Goal: Information Seeking & Learning: Learn about a topic

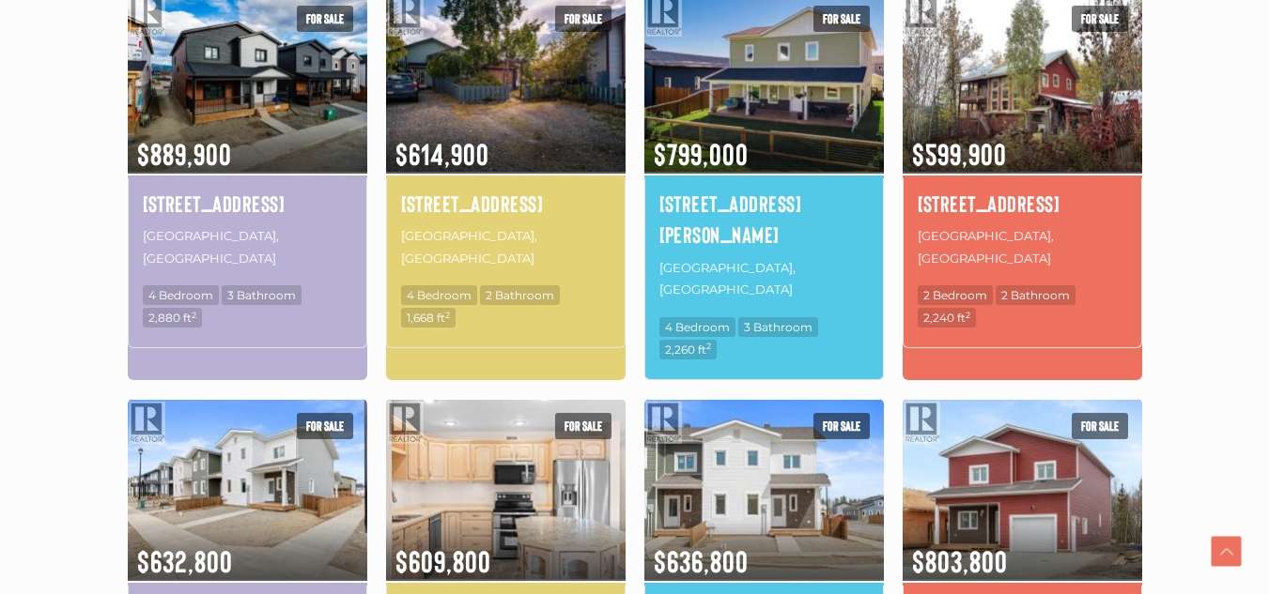
scroll to position [1103, 0]
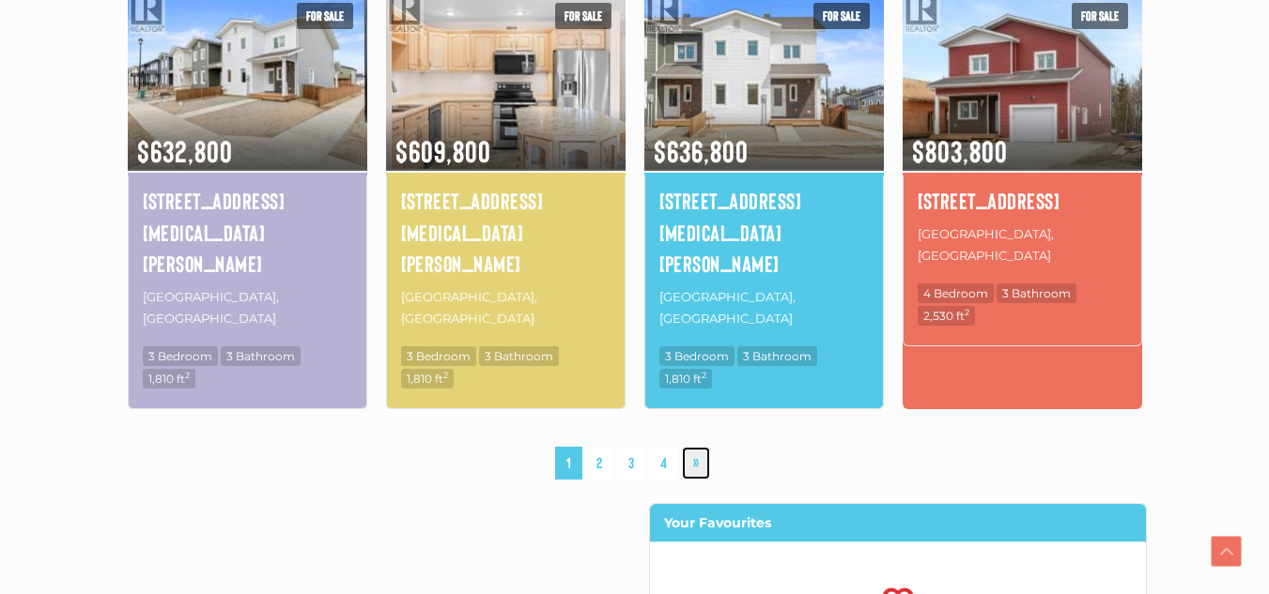
click at [695, 447] on link "»" at bounding box center [696, 463] width 28 height 33
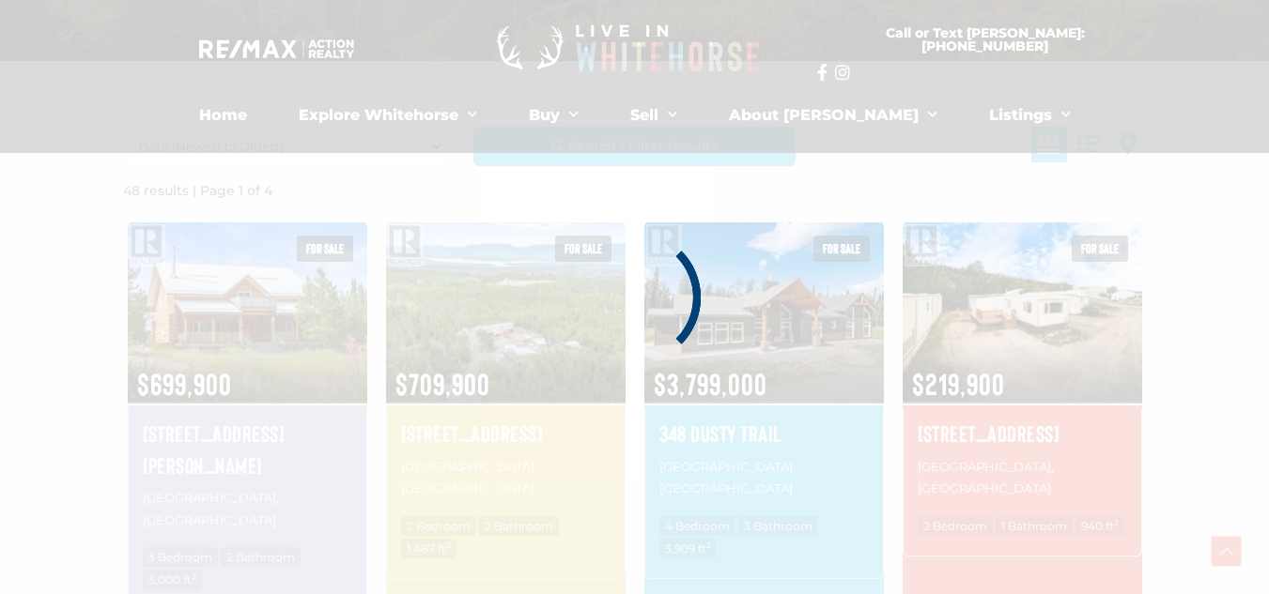
scroll to position [436, 0]
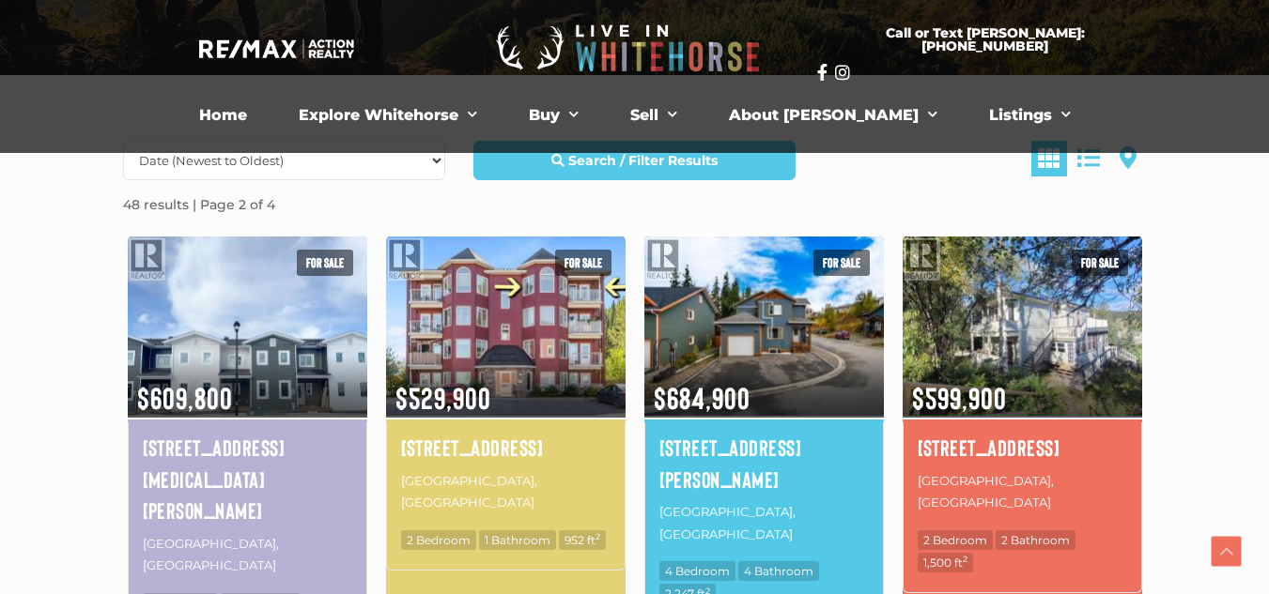
click at [523, 325] on img at bounding box center [505, 326] width 239 height 187
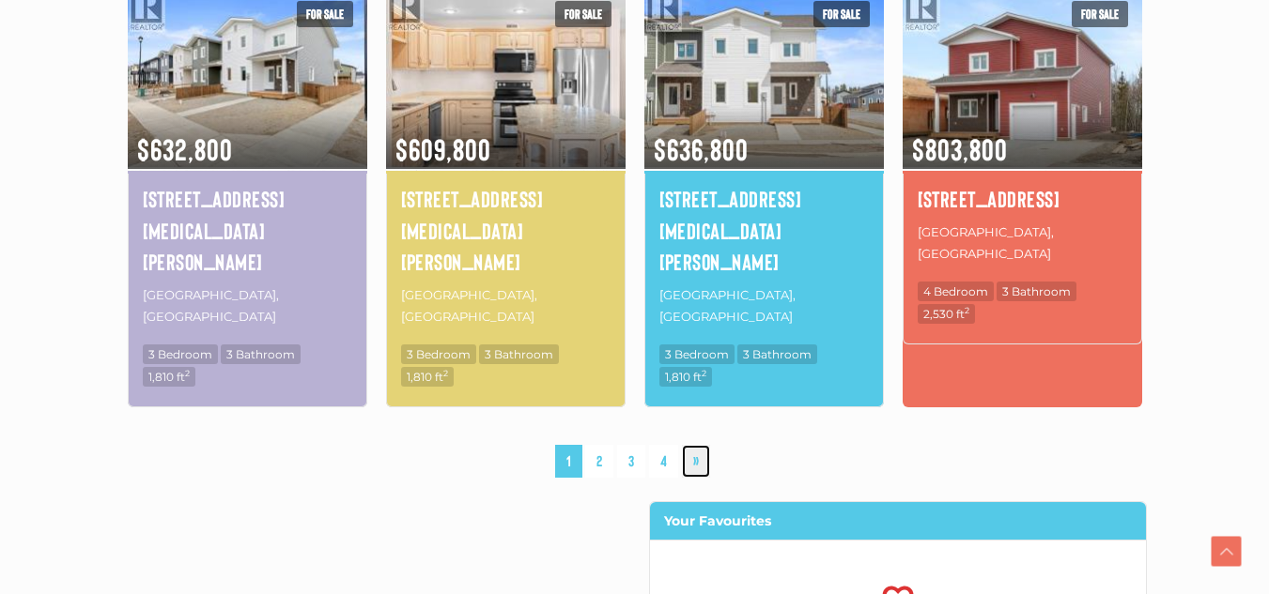
click at [695, 445] on link "»" at bounding box center [696, 461] width 28 height 33
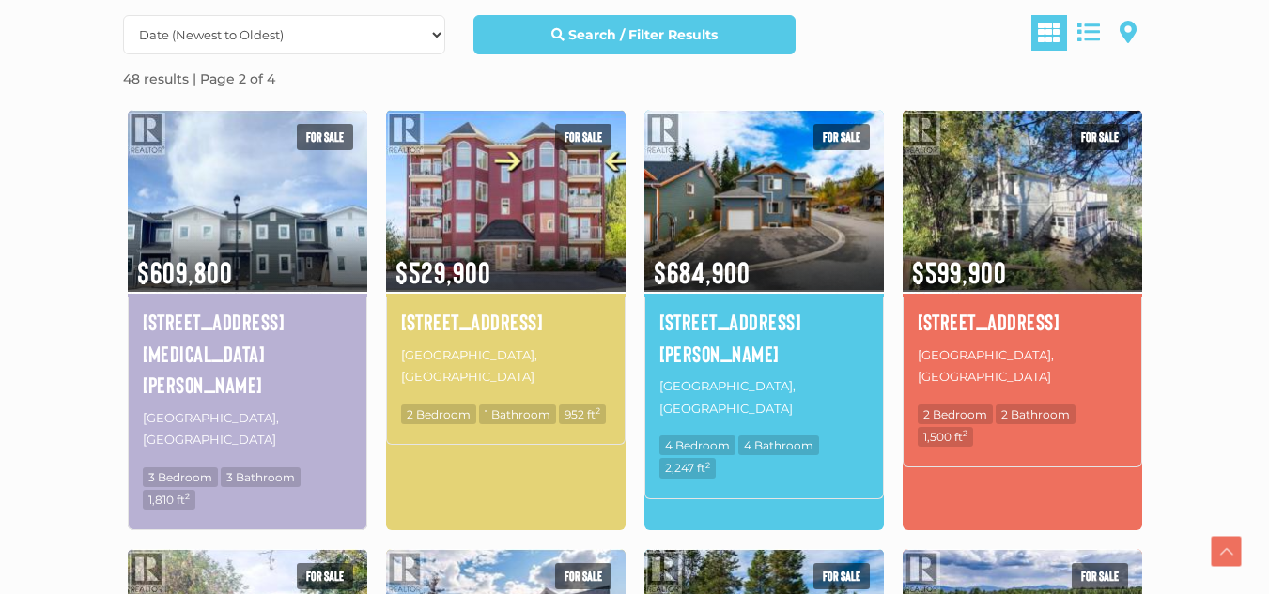
scroll to position [563, 0]
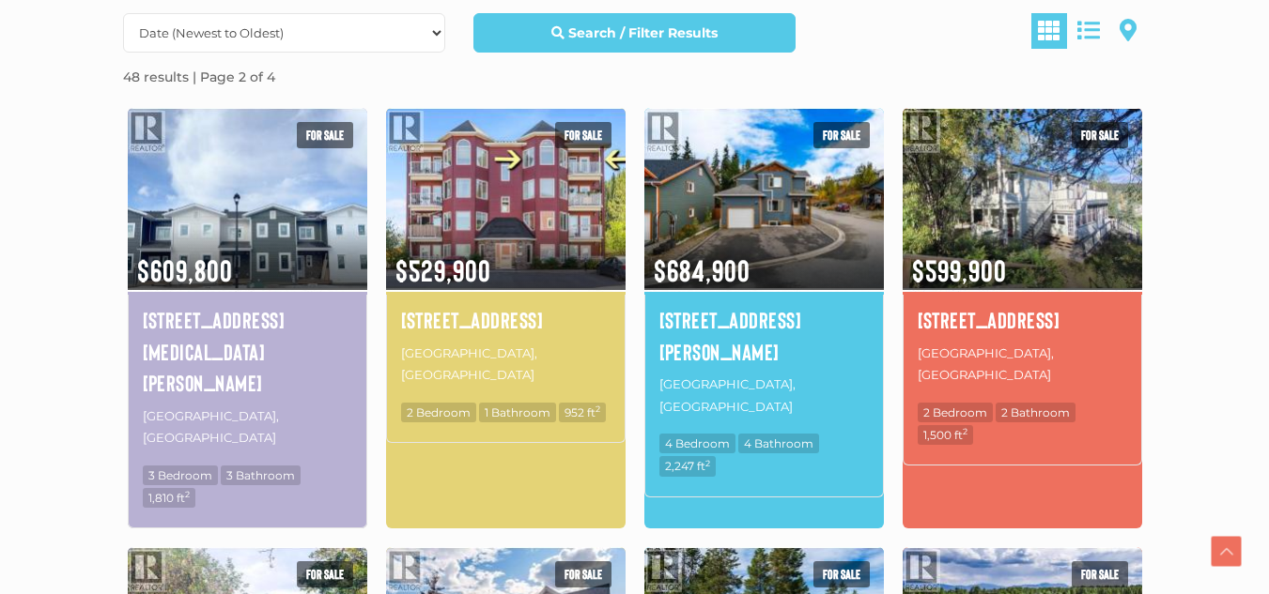
click at [594, 138] on span "For sale" at bounding box center [583, 135] width 56 height 26
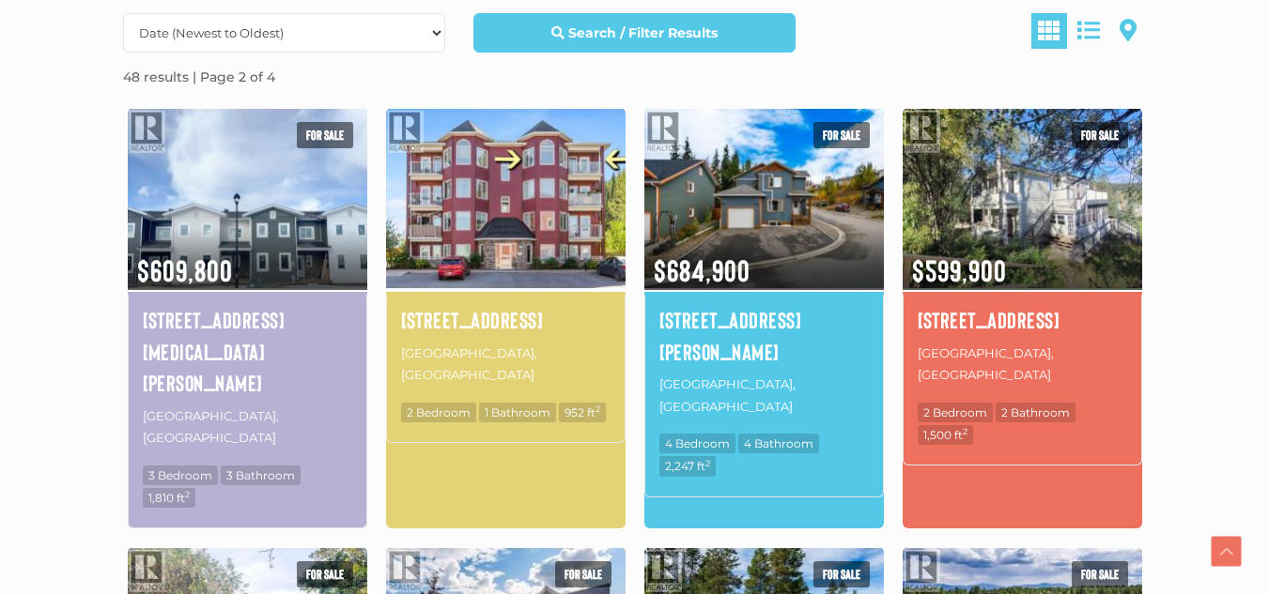
click at [510, 198] on img at bounding box center [505, 198] width 239 height 187
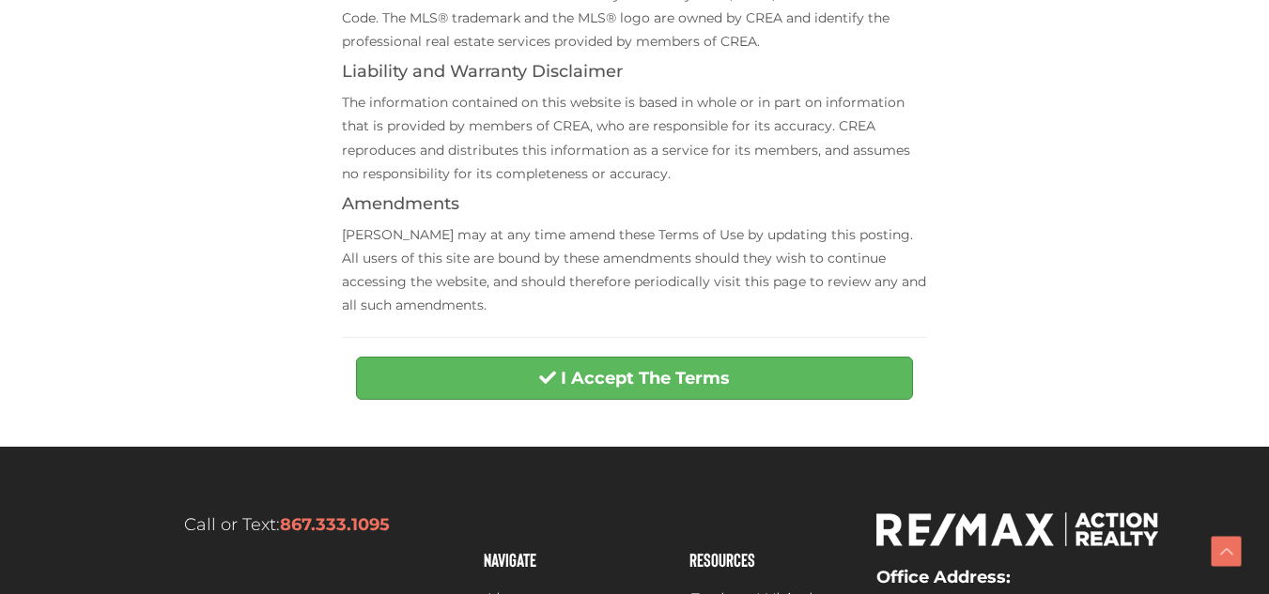
scroll to position [761, 0]
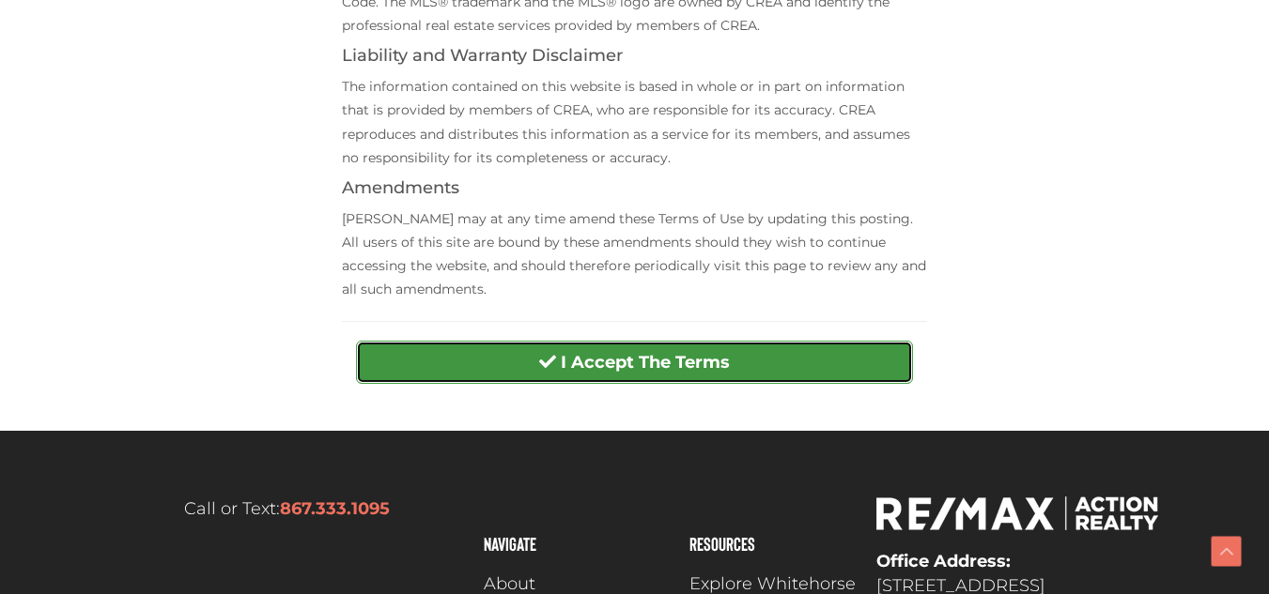
click at [730, 364] on strong "I Accept The Terms" at bounding box center [645, 362] width 169 height 21
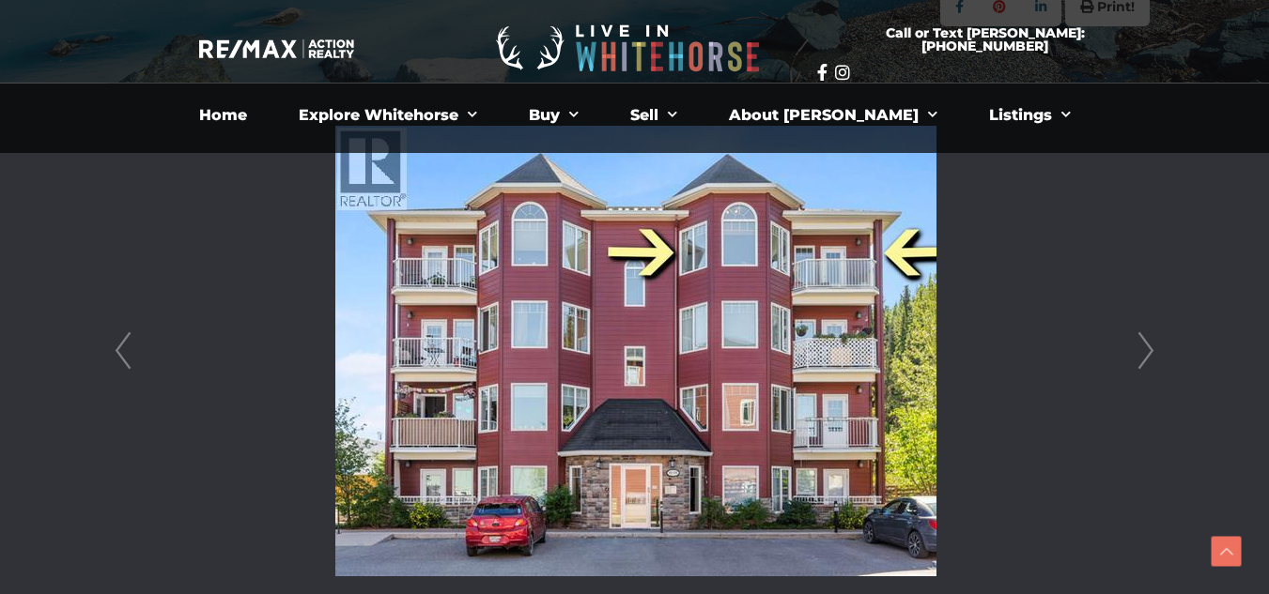
scroll to position [427, 0]
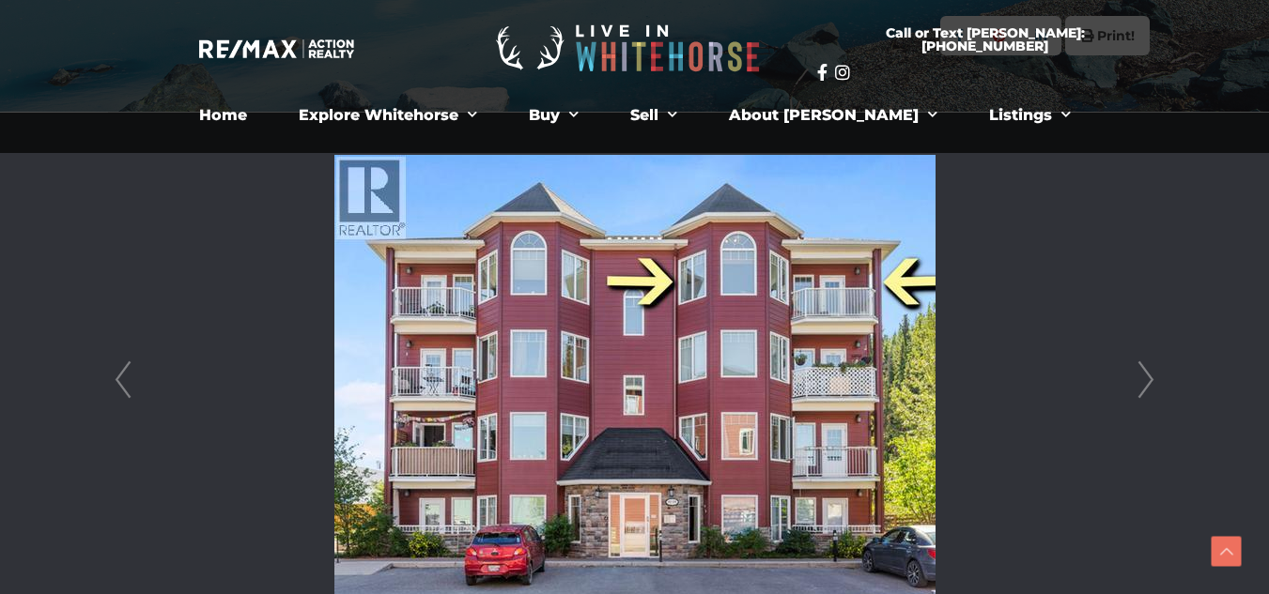
click at [1149, 378] on link "Next" at bounding box center [1146, 380] width 28 height 535
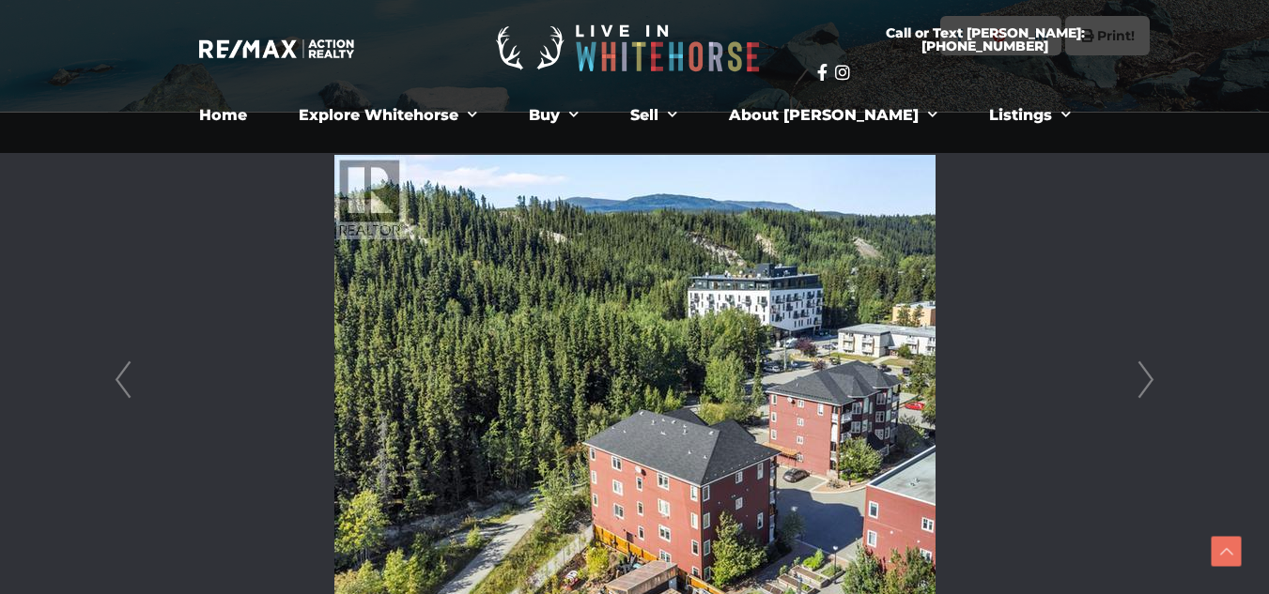
click at [1149, 378] on link "Next" at bounding box center [1146, 380] width 28 height 535
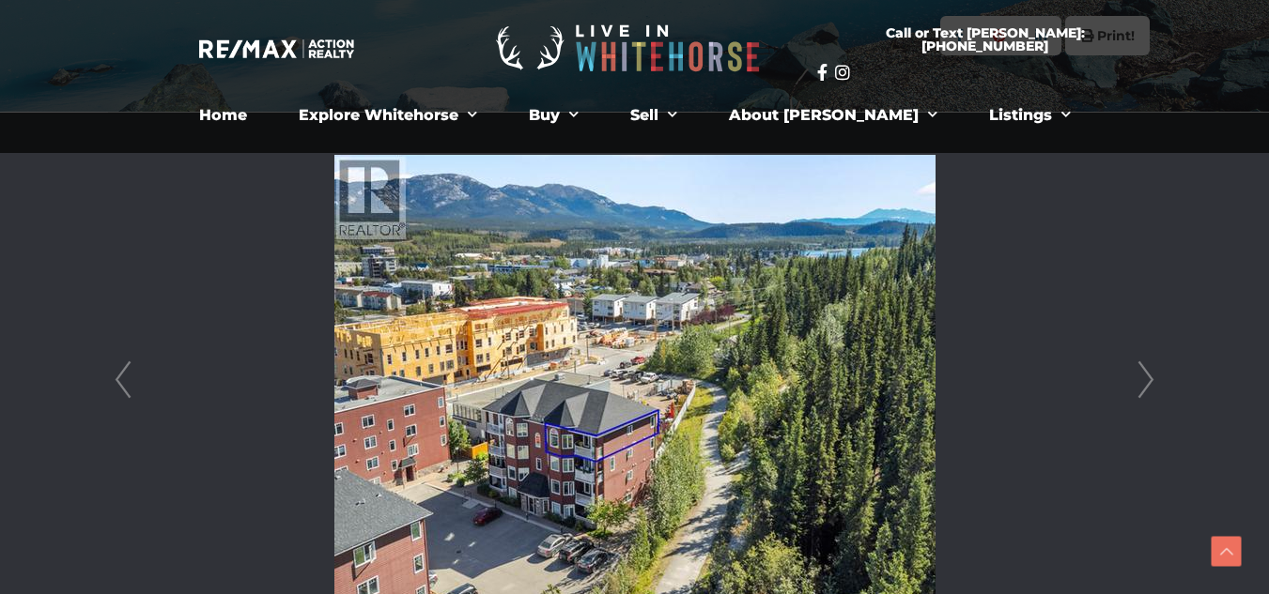
click at [1149, 378] on link "Next" at bounding box center [1146, 380] width 28 height 535
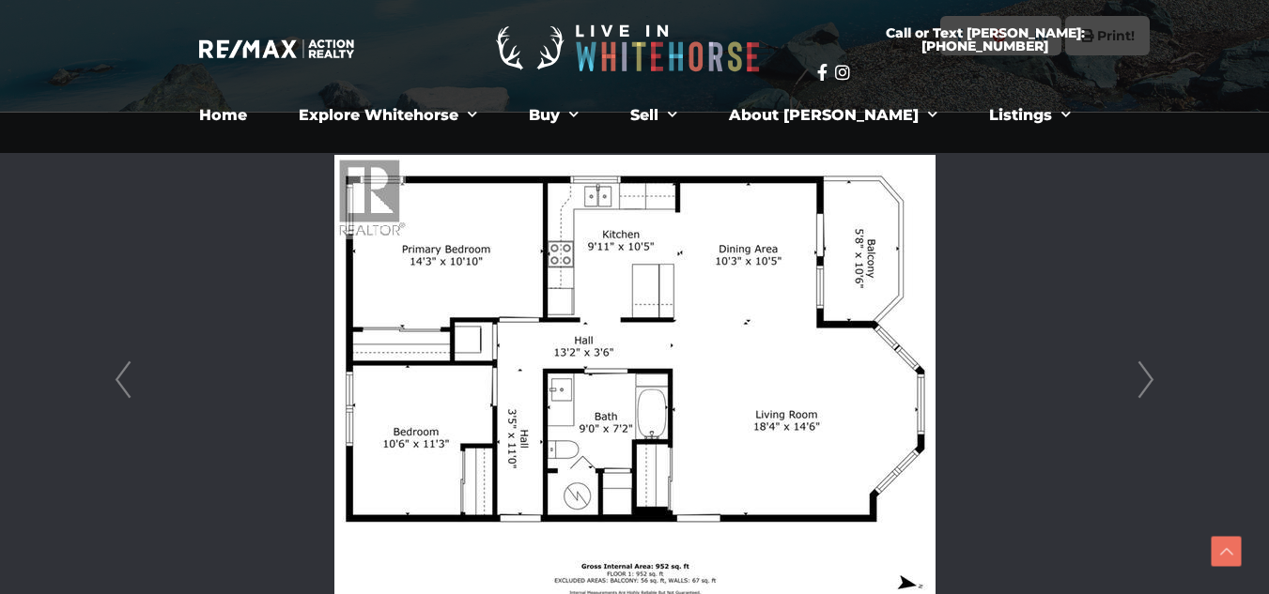
click at [1149, 378] on link "Next" at bounding box center [1146, 380] width 28 height 535
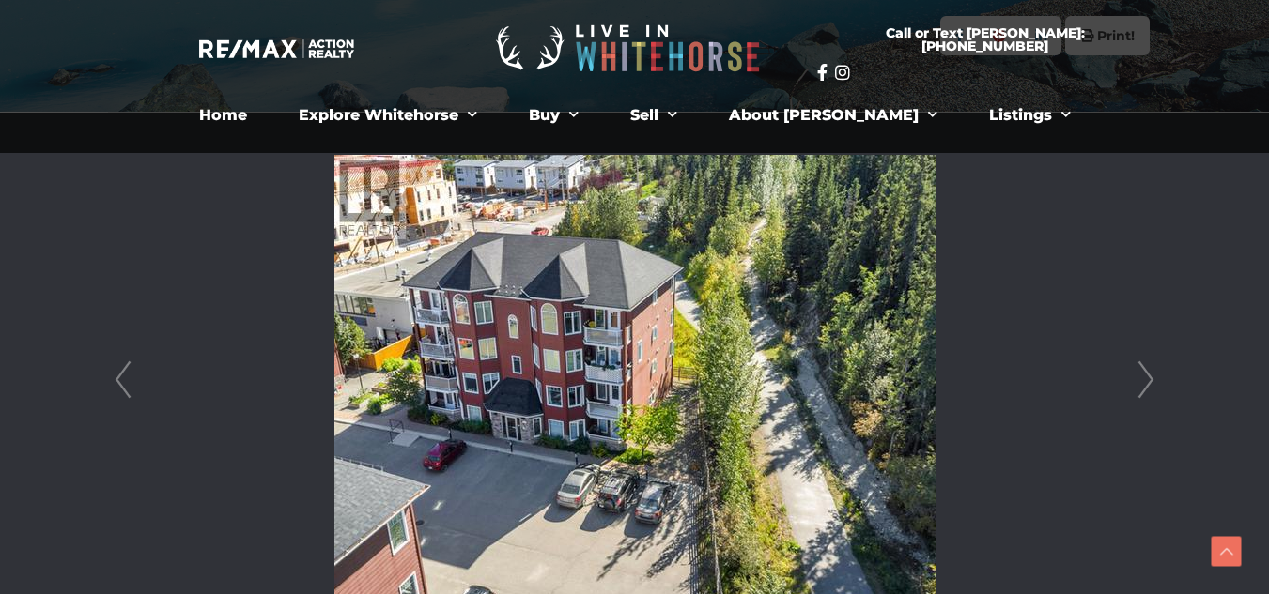
click at [1149, 378] on link "Next" at bounding box center [1146, 380] width 28 height 535
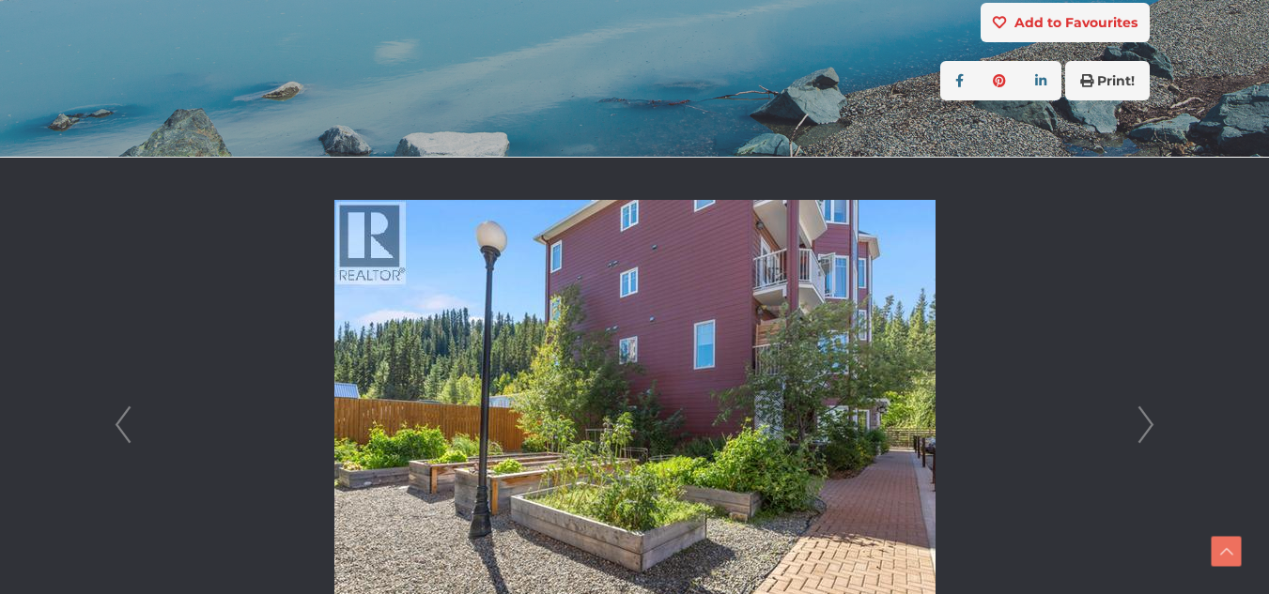
scroll to position [399, 0]
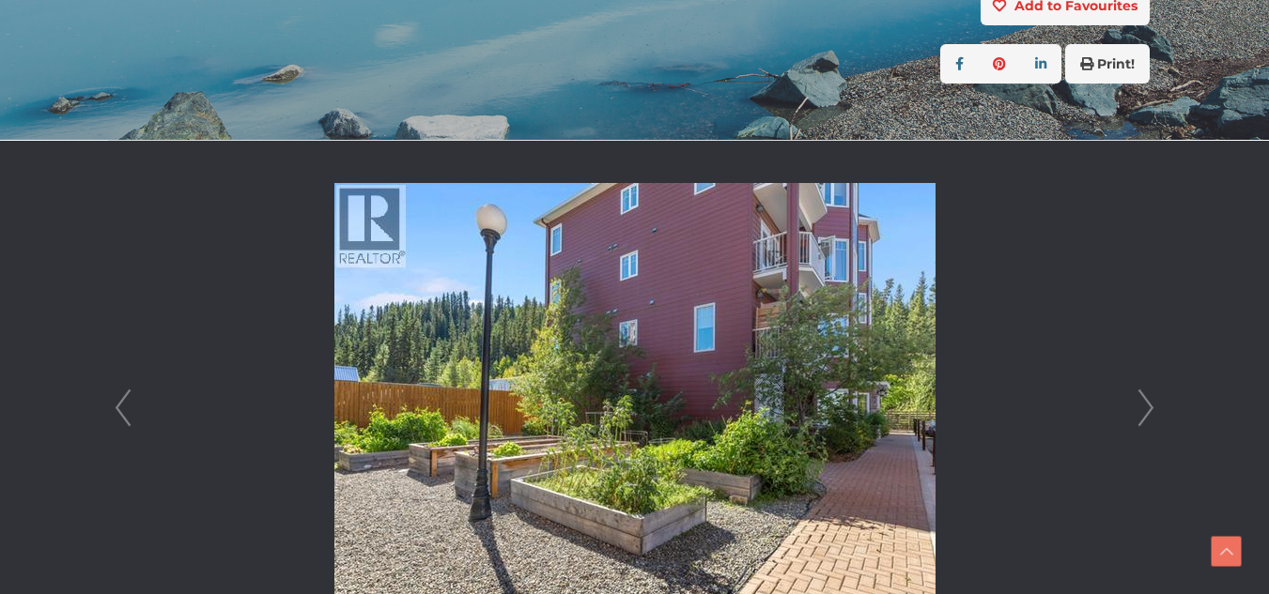
click at [1146, 417] on link "Next" at bounding box center [1146, 408] width 28 height 535
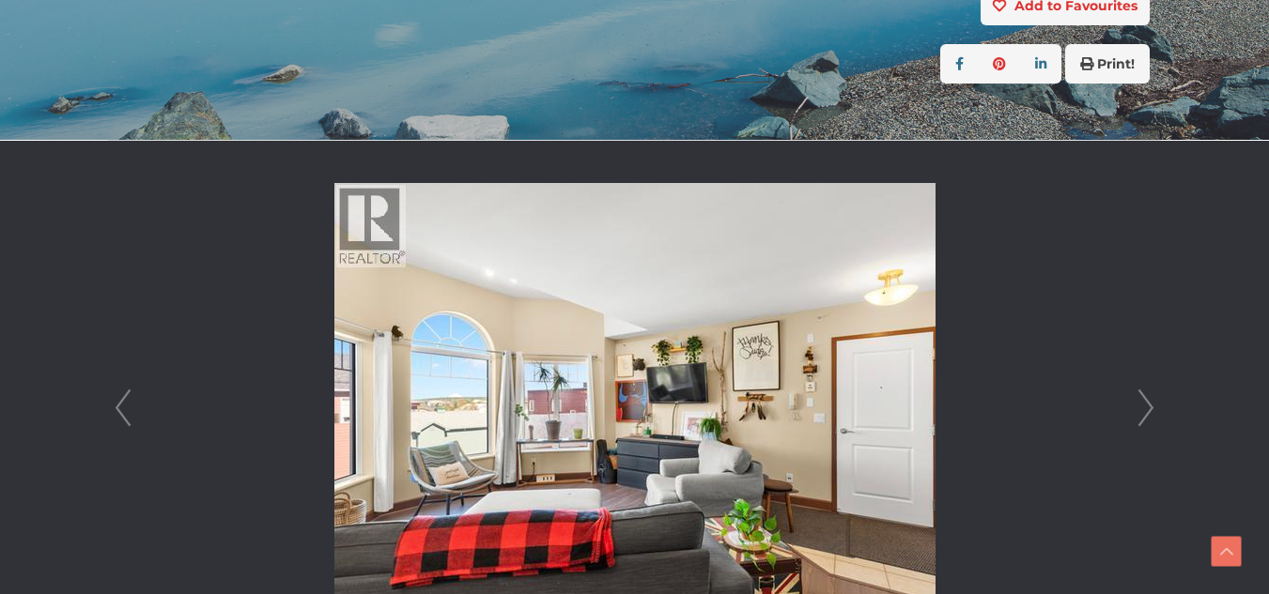
click at [1156, 411] on link "Next" at bounding box center [1146, 408] width 28 height 535
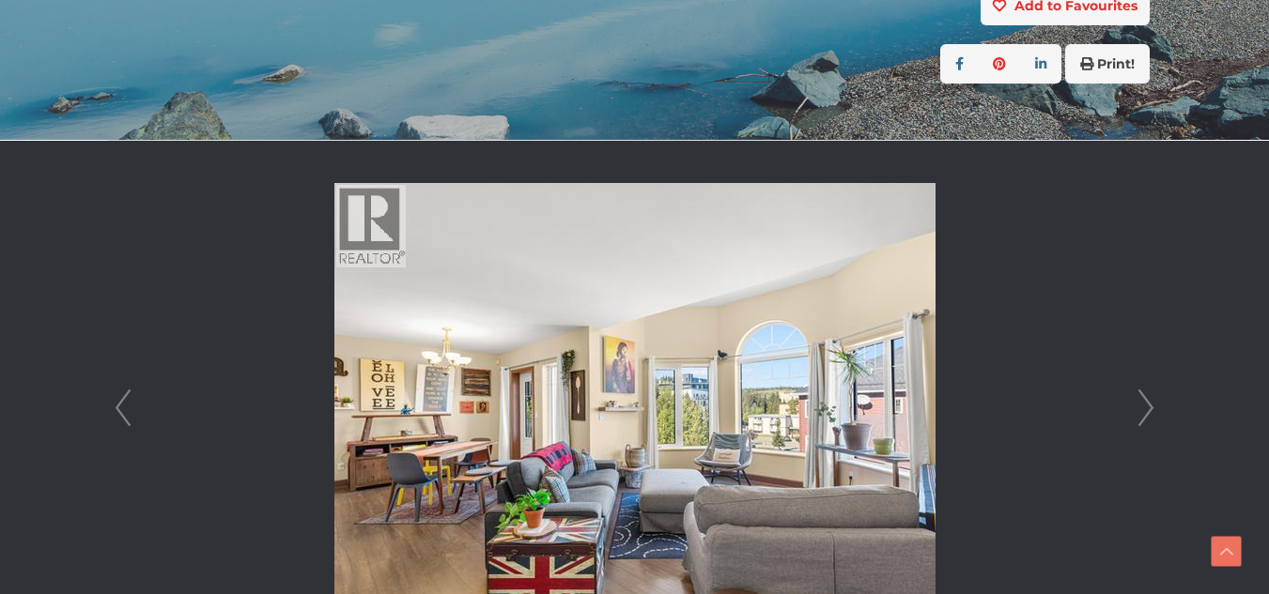
click at [1156, 411] on link "Next" at bounding box center [1146, 408] width 28 height 535
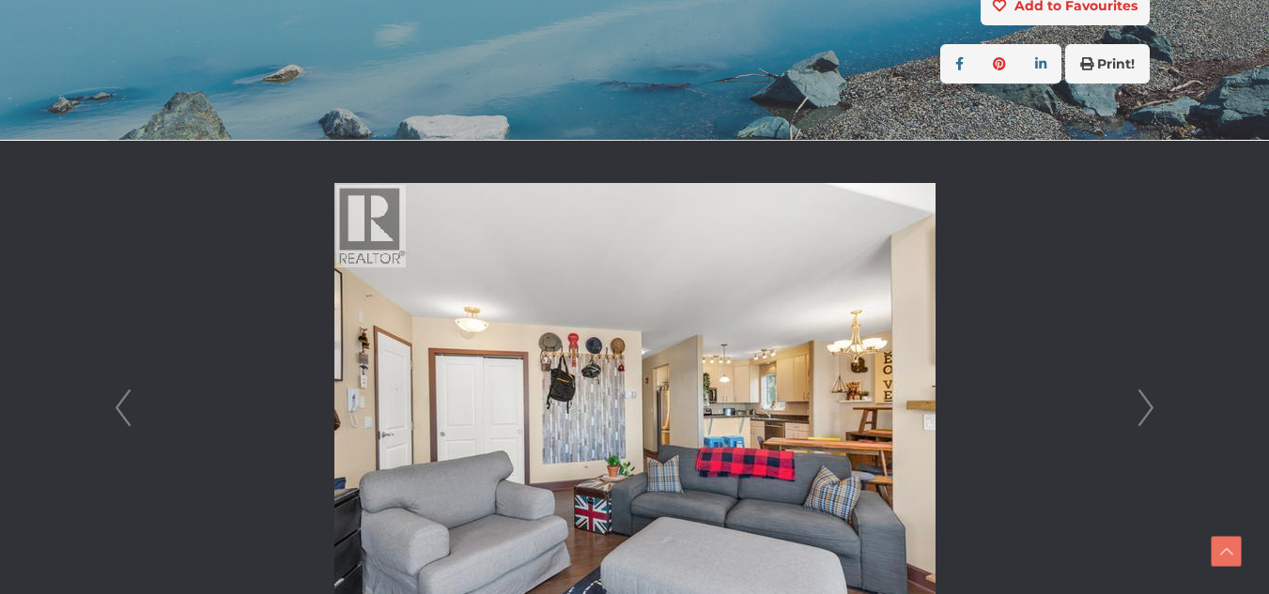
click at [1156, 411] on link "Next" at bounding box center [1146, 408] width 28 height 535
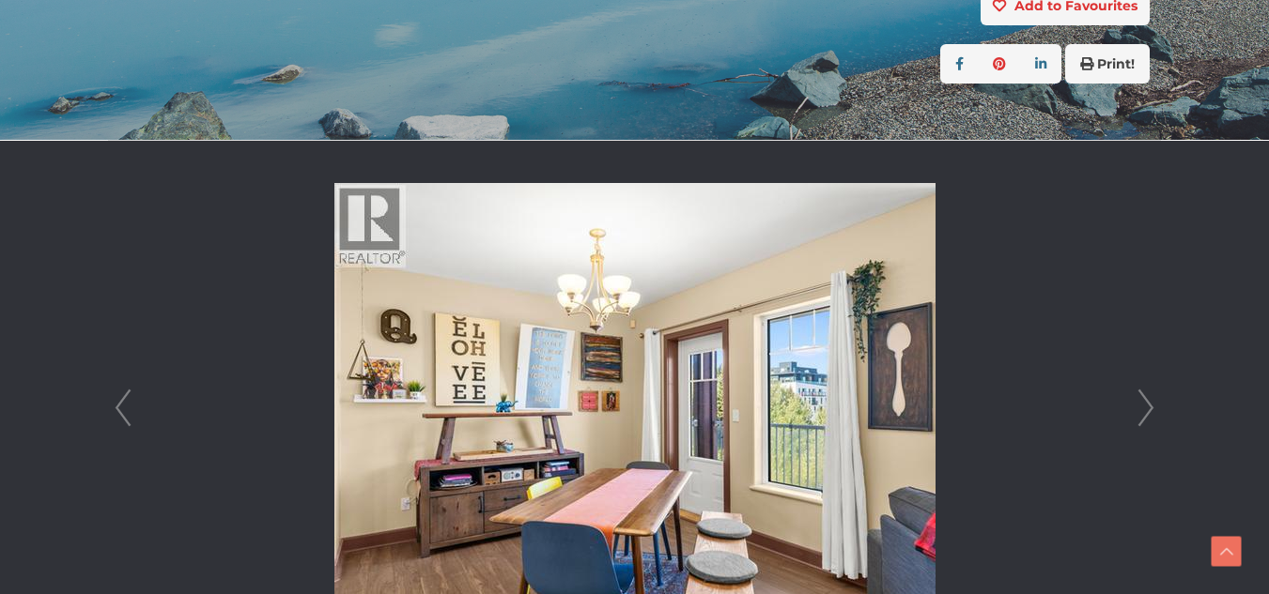
click at [1156, 411] on link "Next" at bounding box center [1146, 408] width 28 height 535
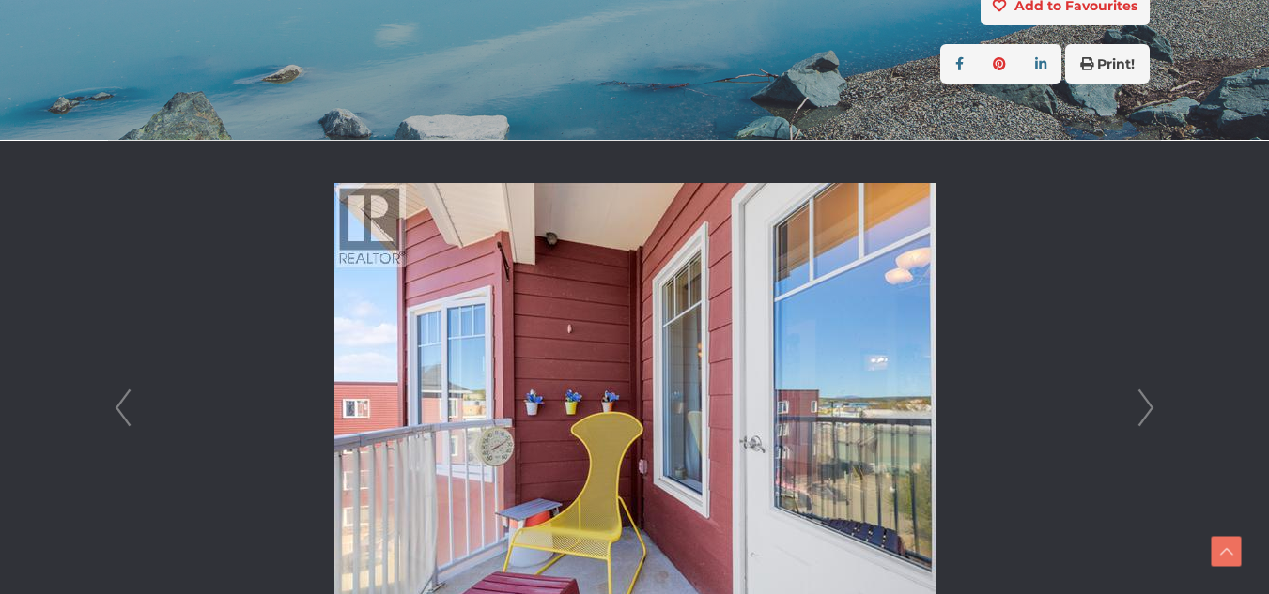
click at [1156, 411] on link "Next" at bounding box center [1146, 408] width 28 height 535
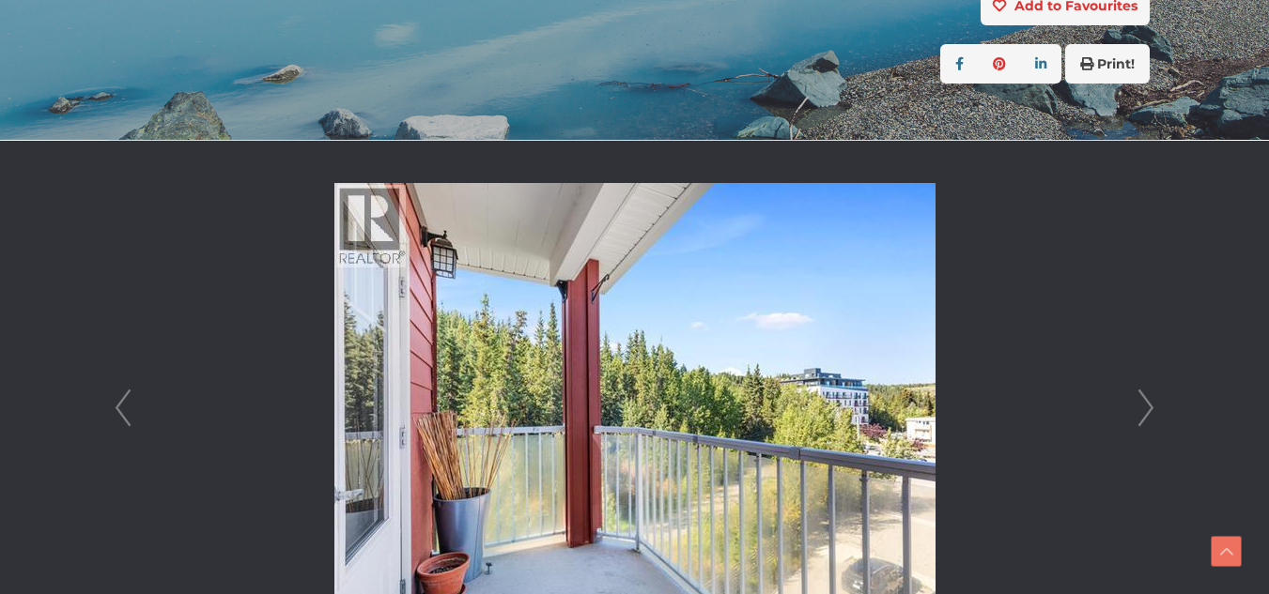
click at [1156, 411] on link "Next" at bounding box center [1146, 408] width 28 height 535
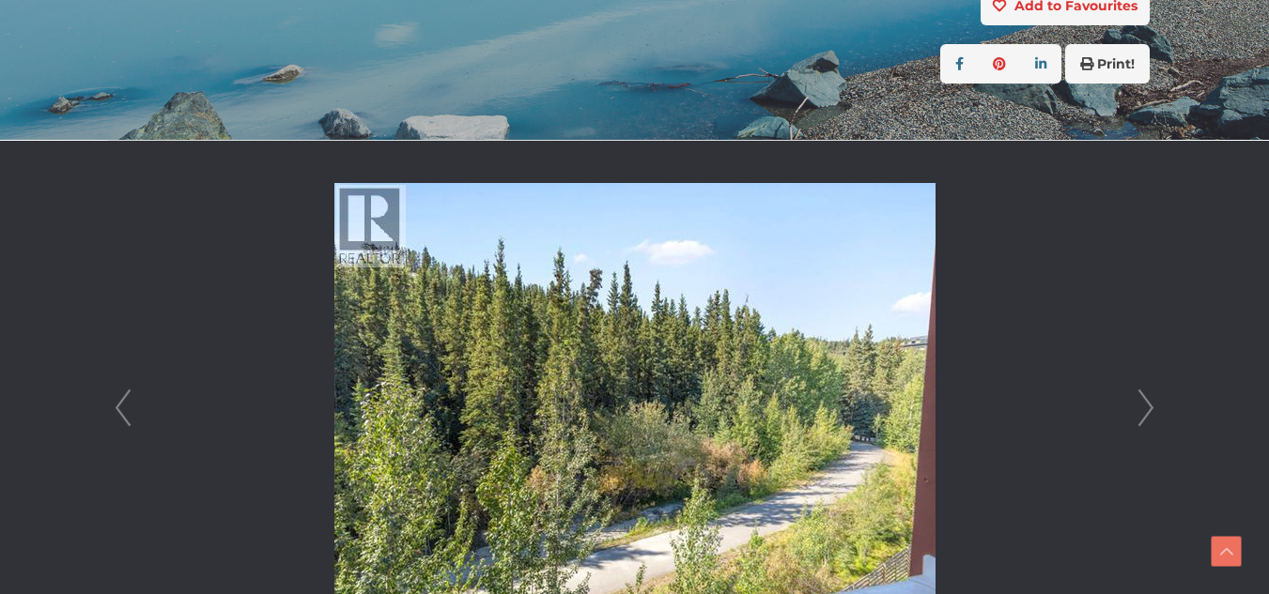
click at [1156, 411] on link "Next" at bounding box center [1146, 408] width 28 height 535
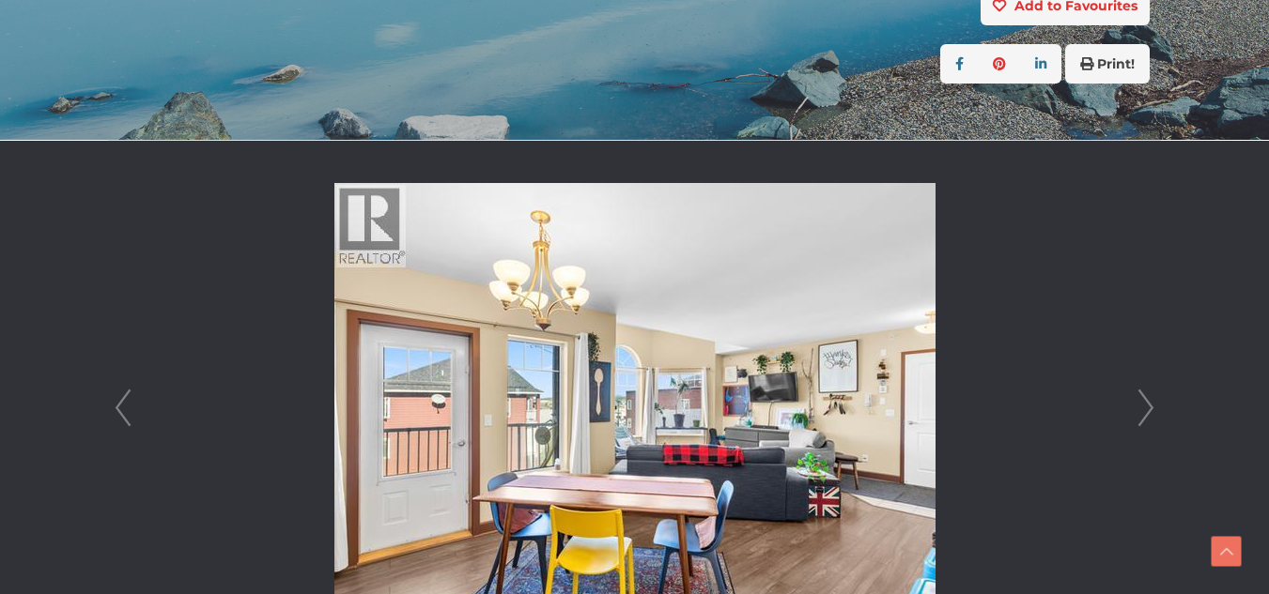
click at [1156, 411] on link "Next" at bounding box center [1146, 408] width 28 height 535
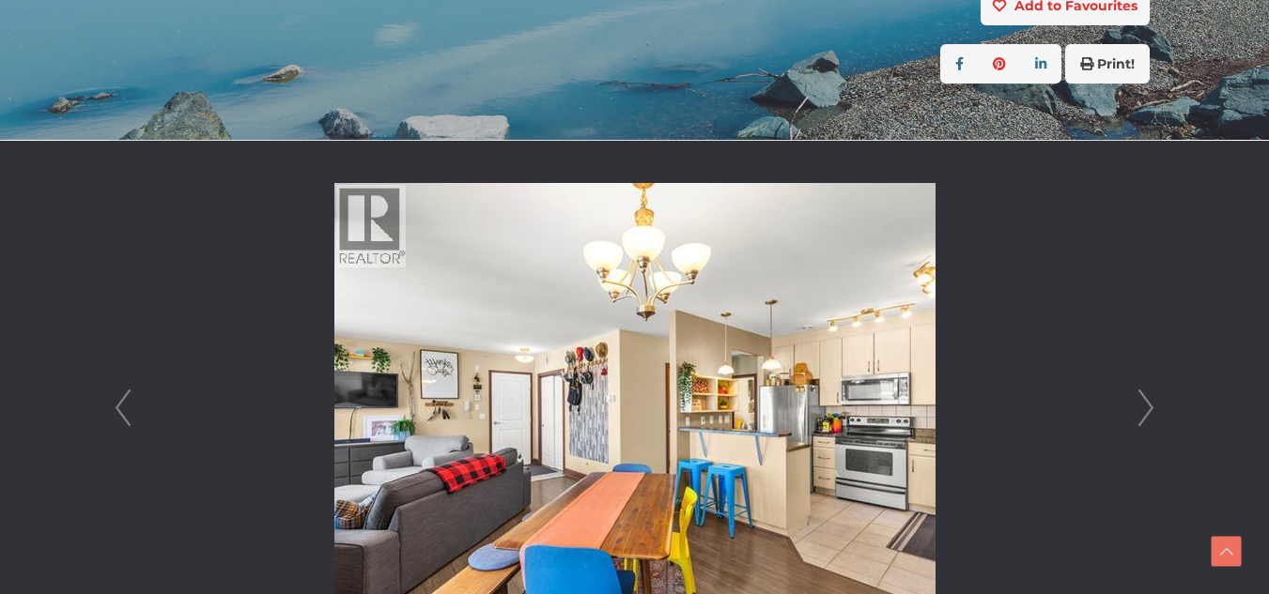
click at [1146, 417] on link "Next" at bounding box center [1146, 408] width 28 height 535
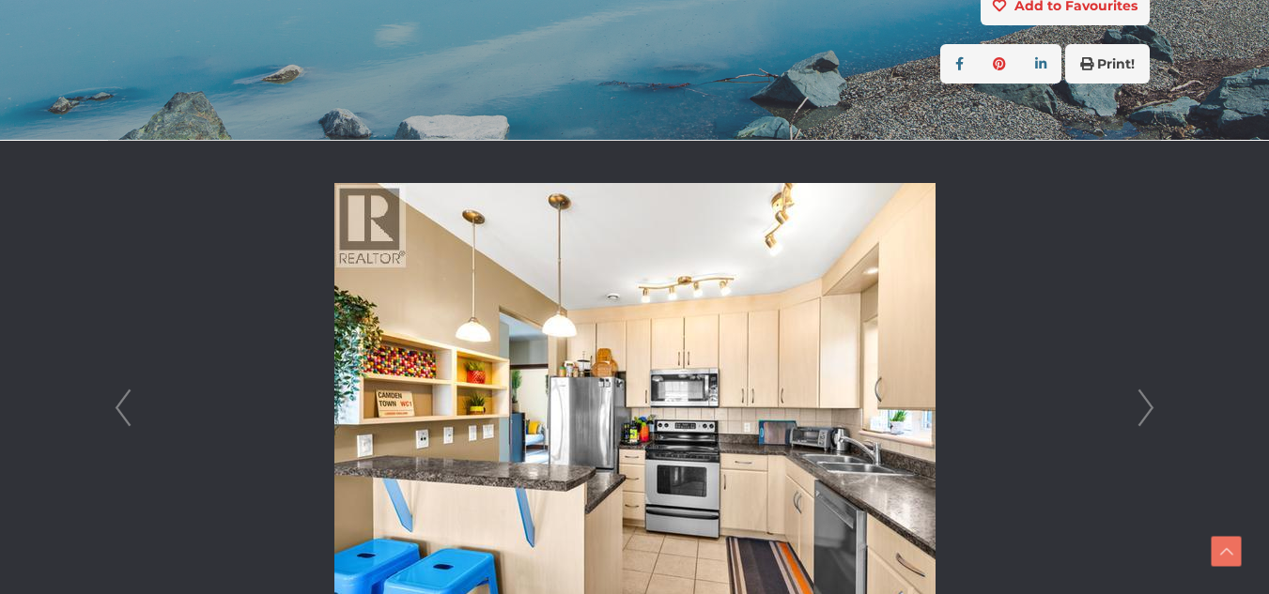
click at [1146, 417] on link "Next" at bounding box center [1146, 408] width 28 height 535
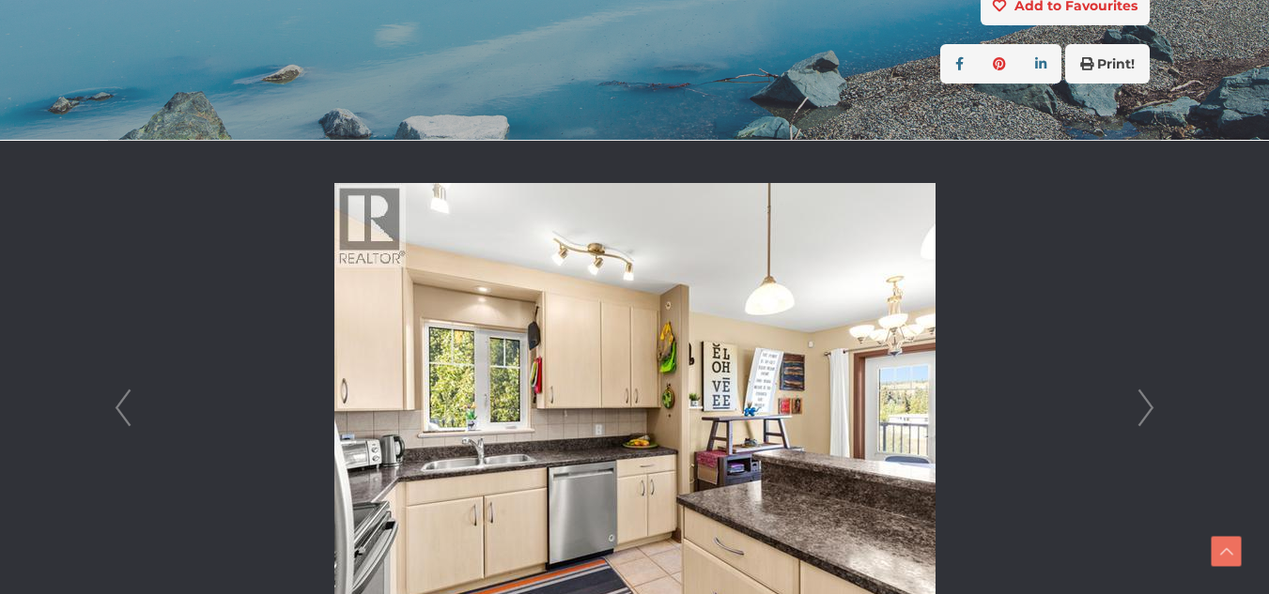
click at [1146, 417] on link "Next" at bounding box center [1146, 408] width 28 height 535
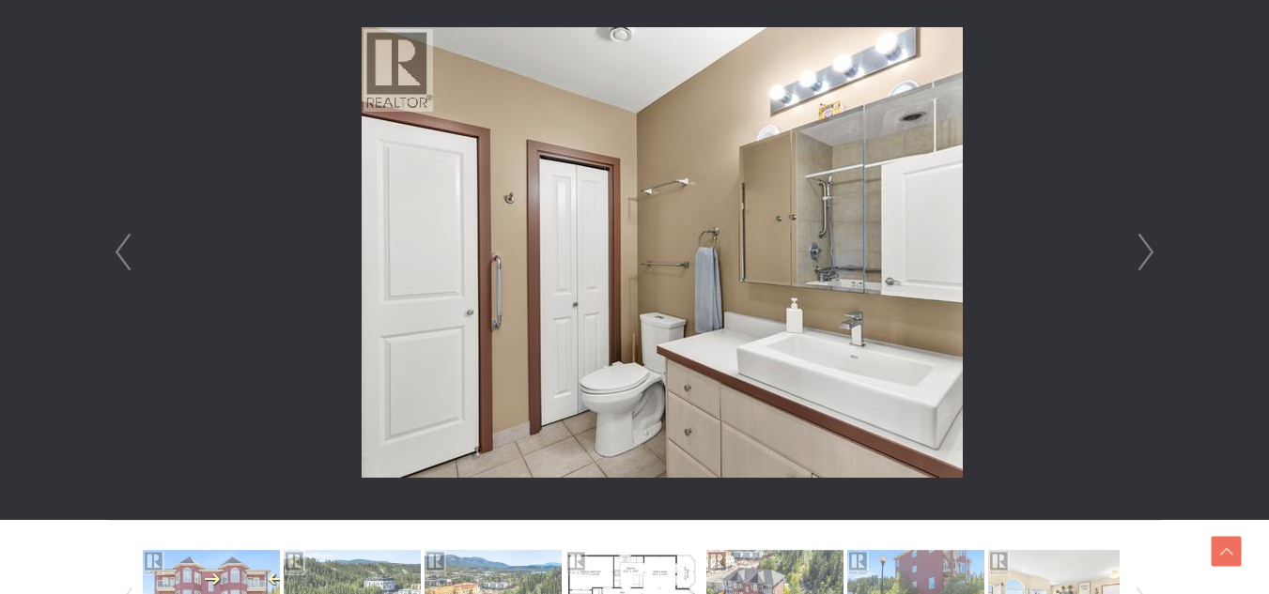
scroll to position [556, 0]
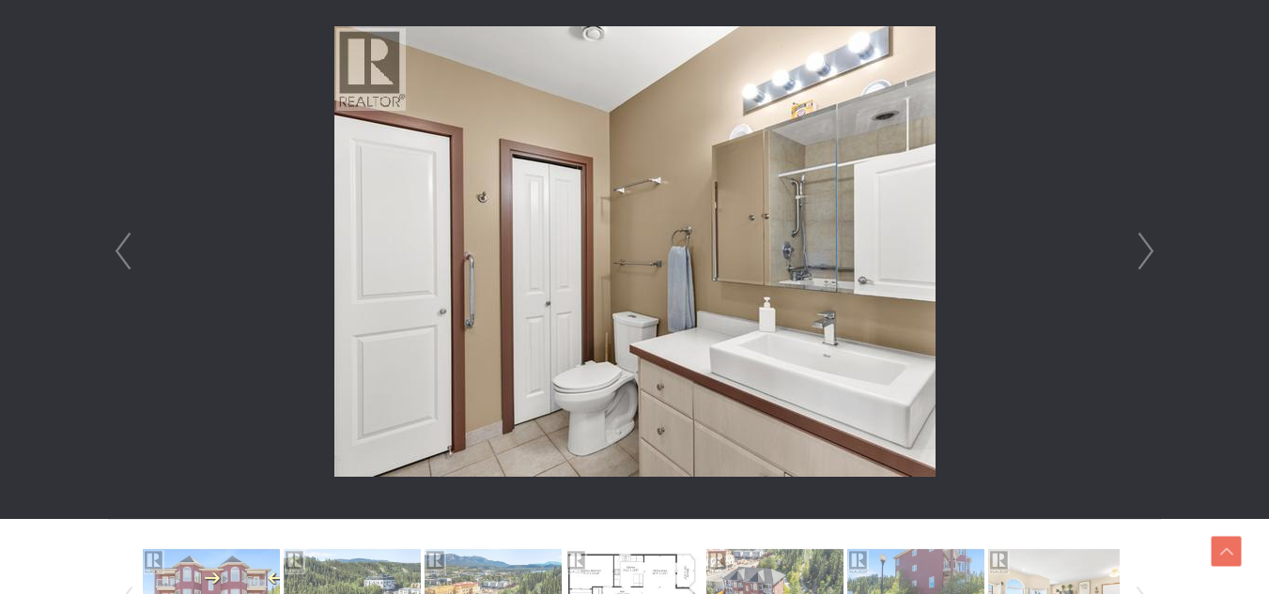
click at [1157, 258] on link "Next" at bounding box center [1146, 251] width 28 height 535
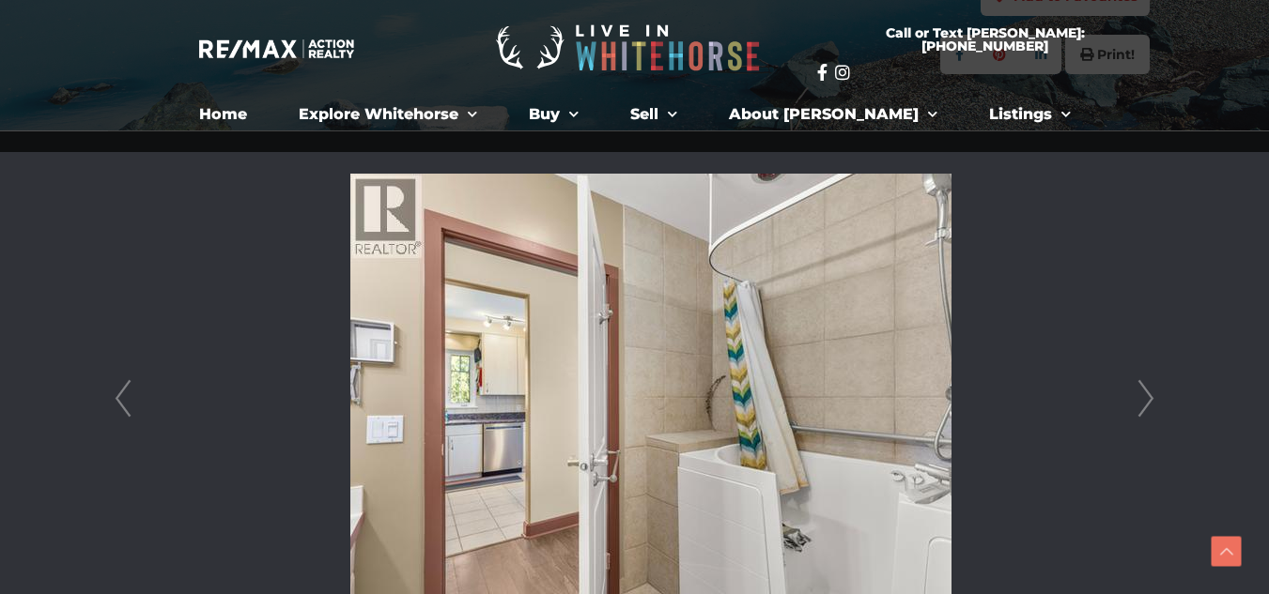
scroll to position [404, 0]
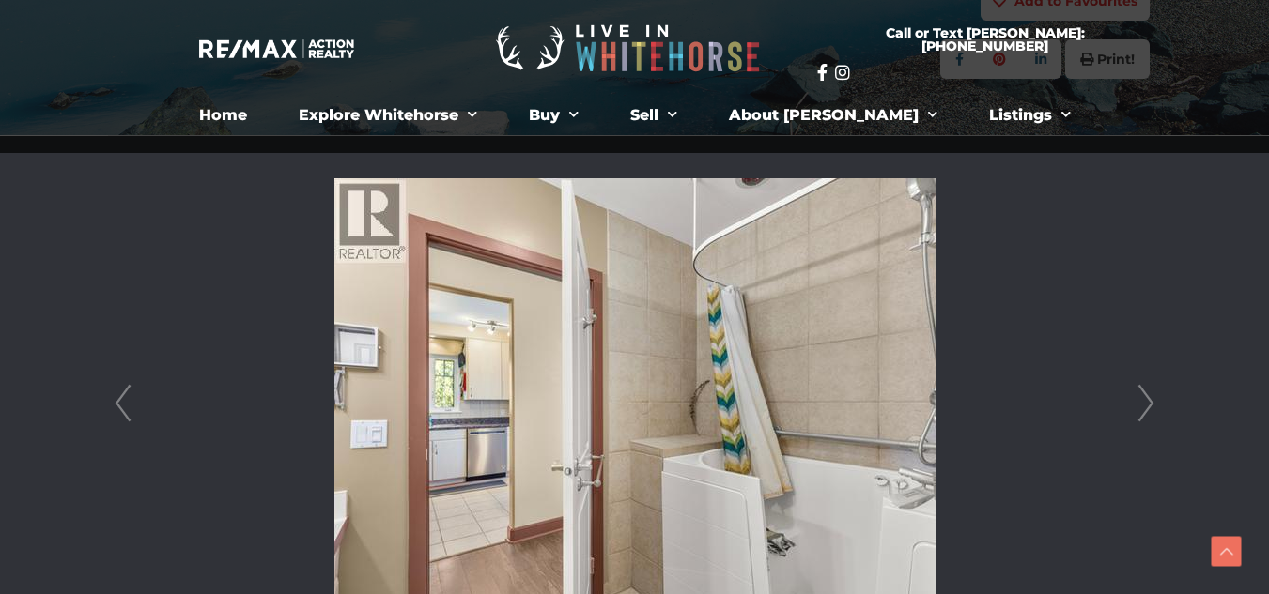
click at [1152, 393] on link "Next" at bounding box center [1146, 403] width 28 height 535
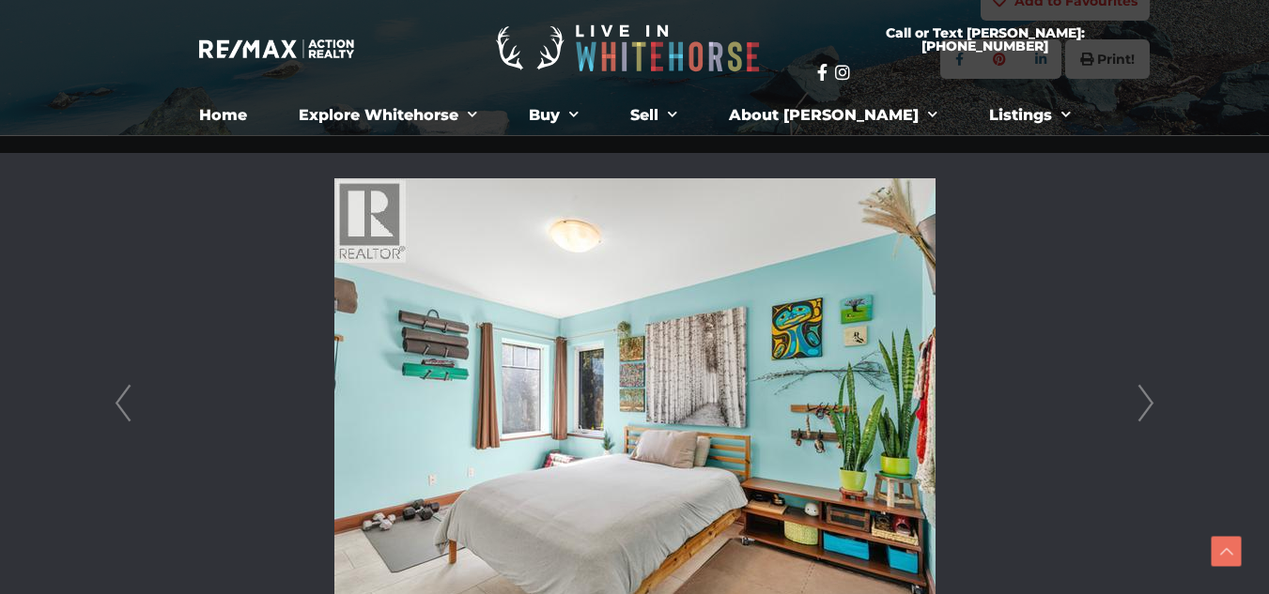
click at [1153, 407] on link "Next" at bounding box center [1146, 403] width 28 height 535
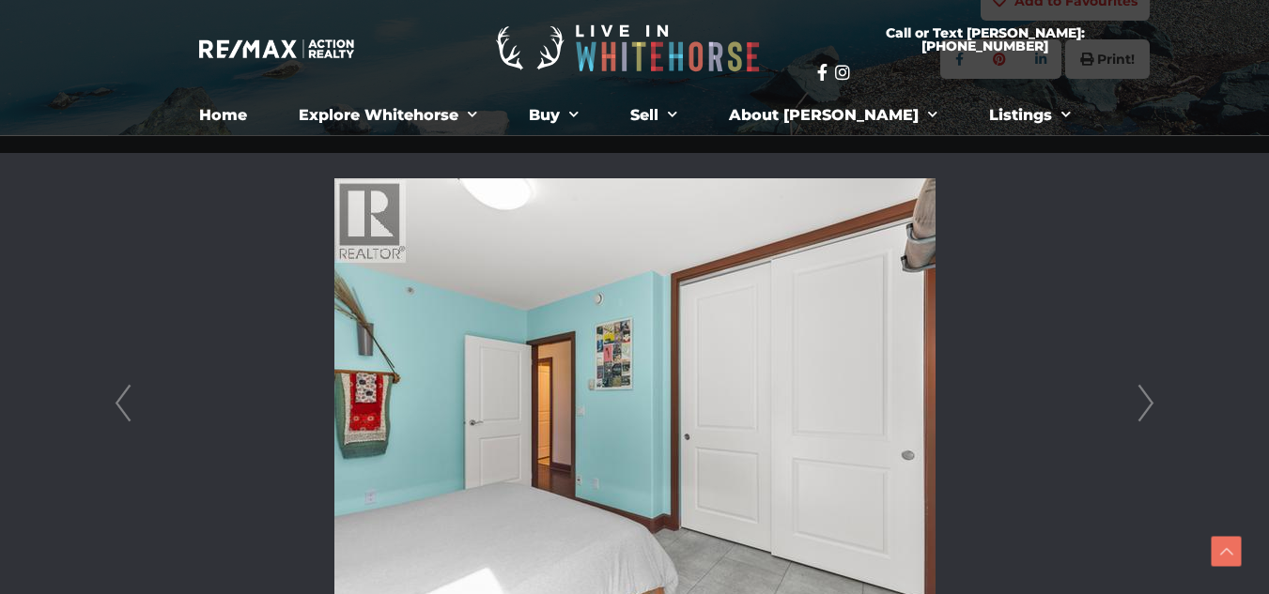
click at [1146, 409] on link "Next" at bounding box center [1146, 403] width 28 height 535
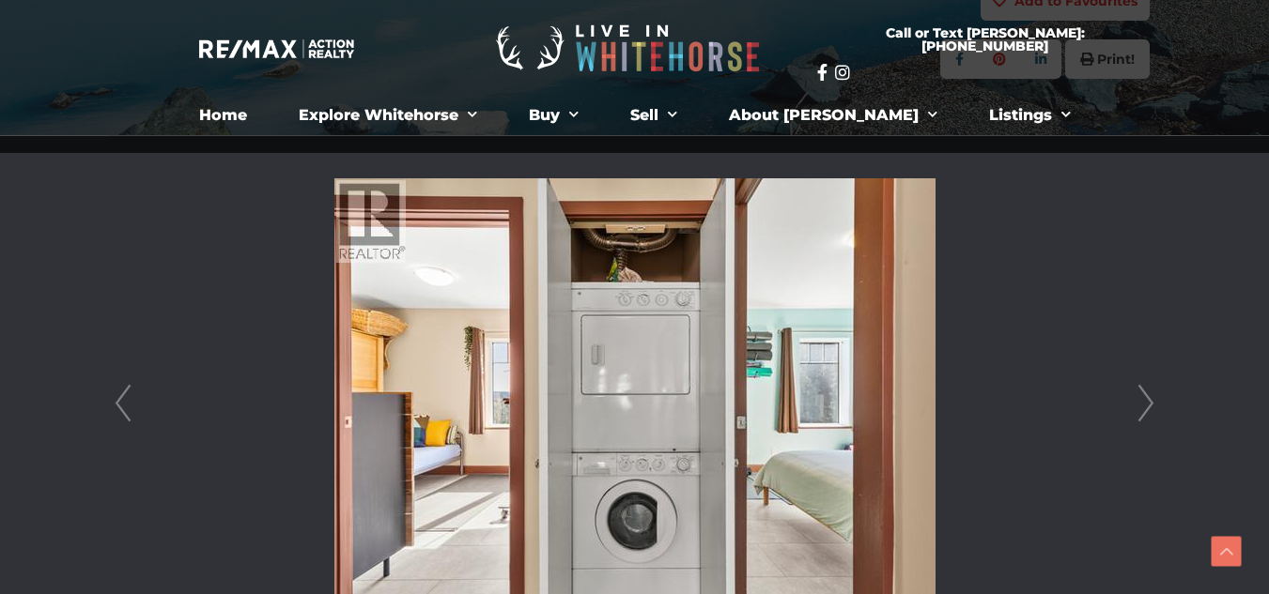
click at [1153, 411] on link "Next" at bounding box center [1146, 403] width 28 height 535
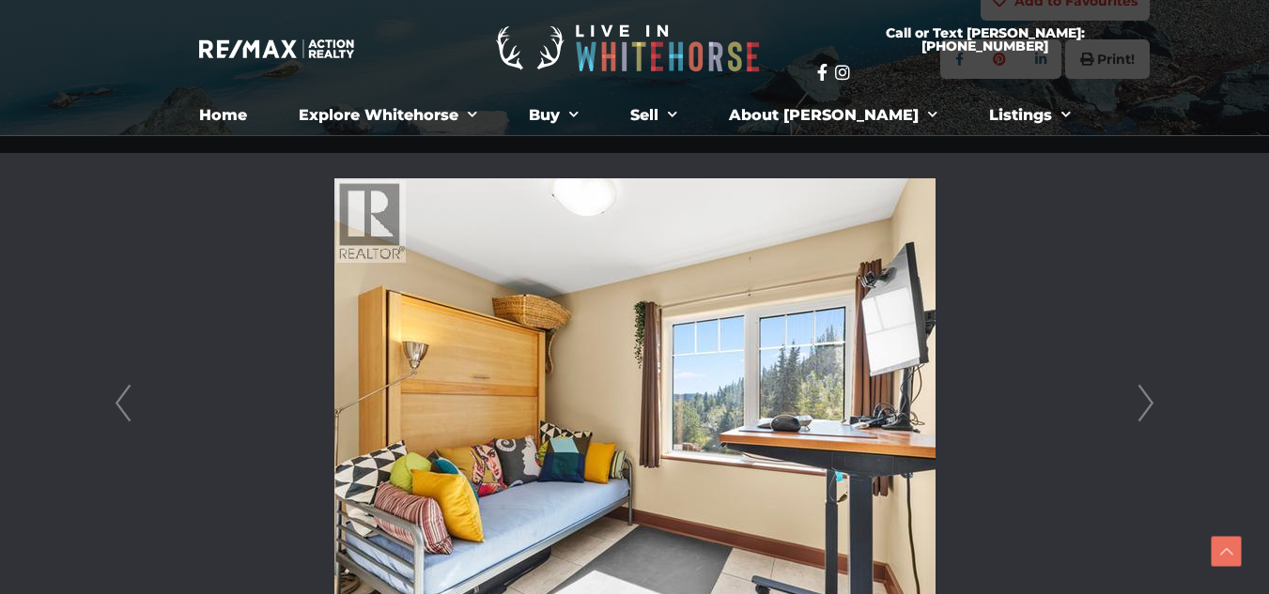
click at [1153, 411] on link "Next" at bounding box center [1146, 403] width 28 height 535
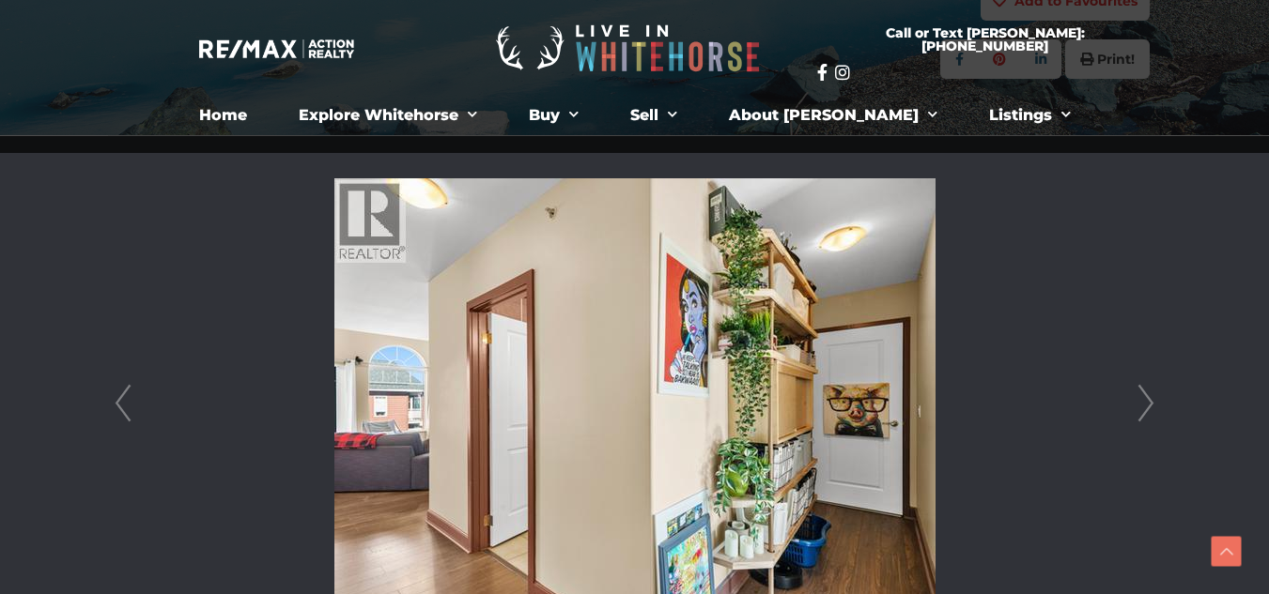
click at [1153, 411] on link "Next" at bounding box center [1146, 403] width 28 height 535
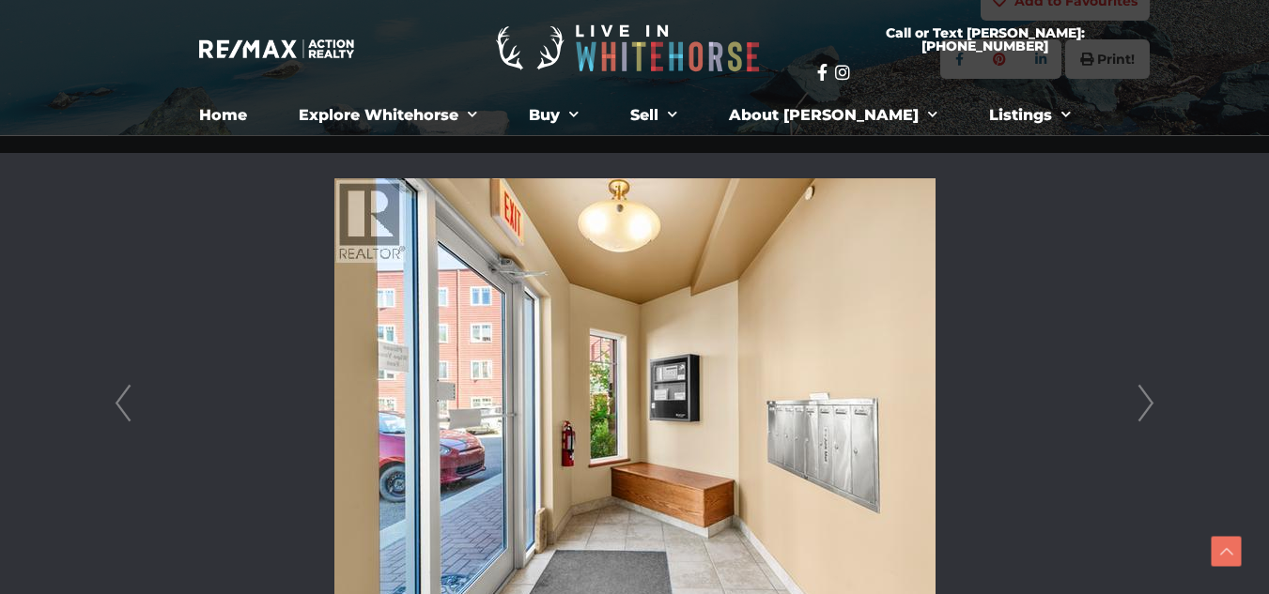
click at [1153, 411] on link "Next" at bounding box center [1146, 403] width 28 height 535
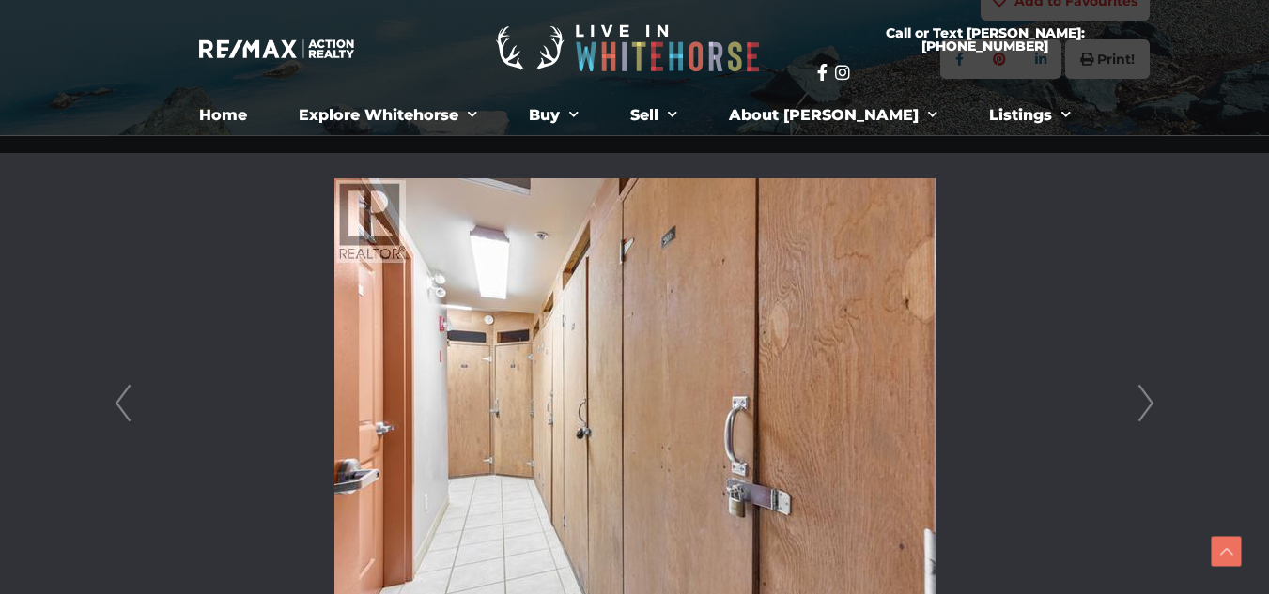
click at [1153, 411] on link "Next" at bounding box center [1146, 403] width 28 height 535
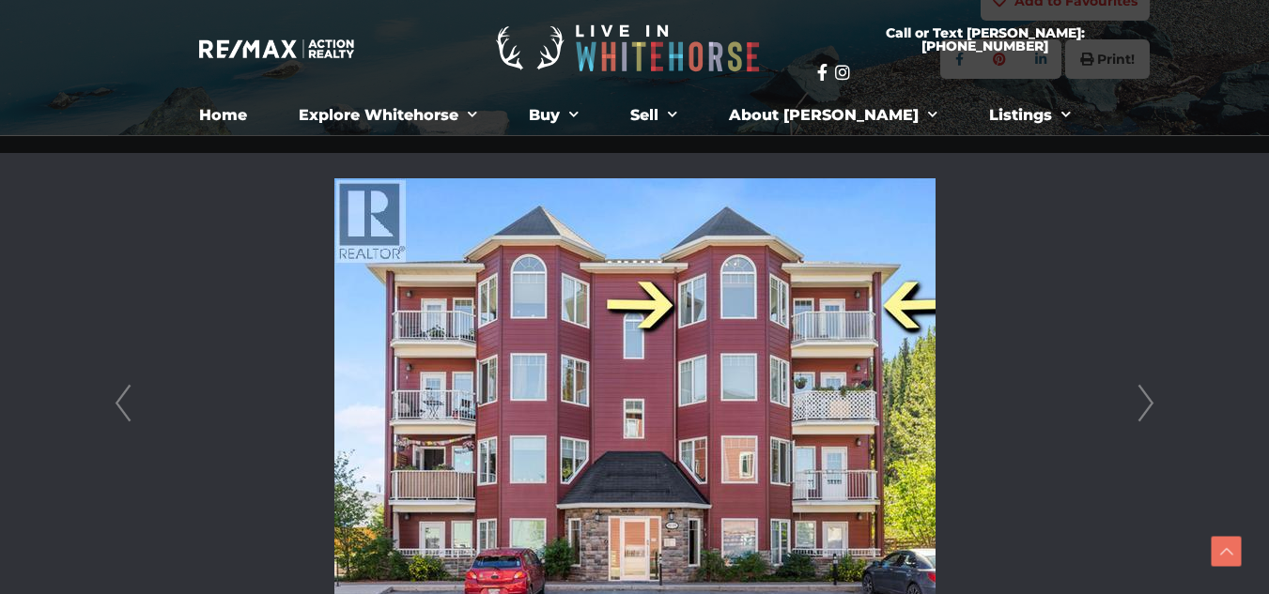
click at [1152, 410] on link "Next" at bounding box center [1146, 403] width 28 height 535
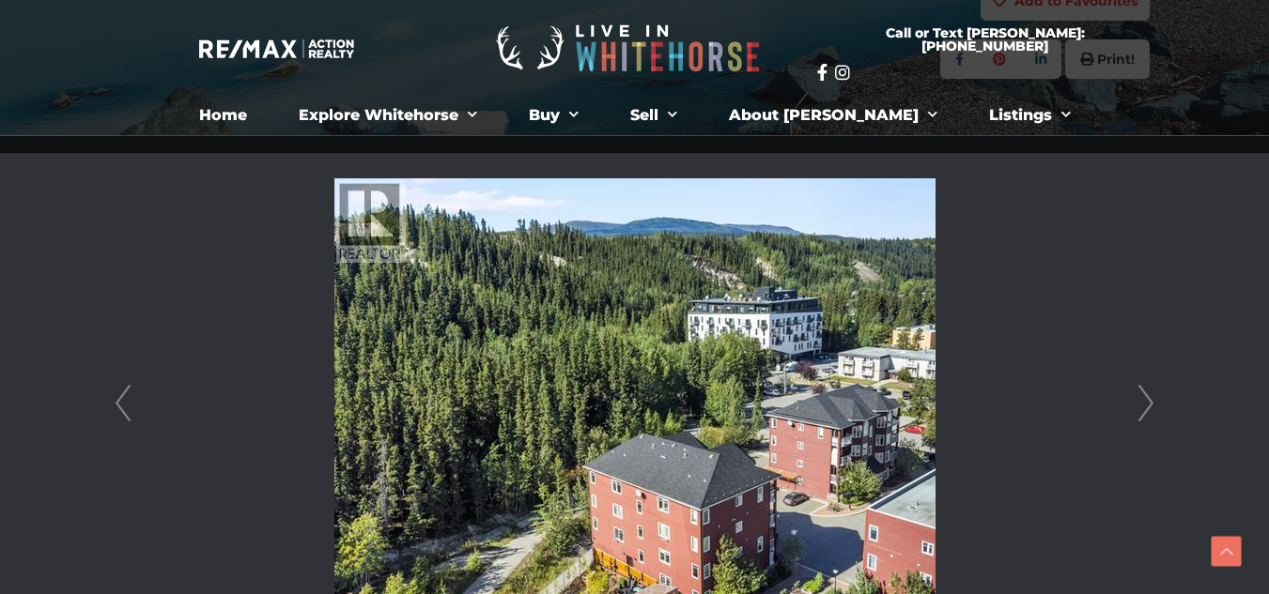
click at [1152, 410] on link "Next" at bounding box center [1146, 403] width 28 height 535
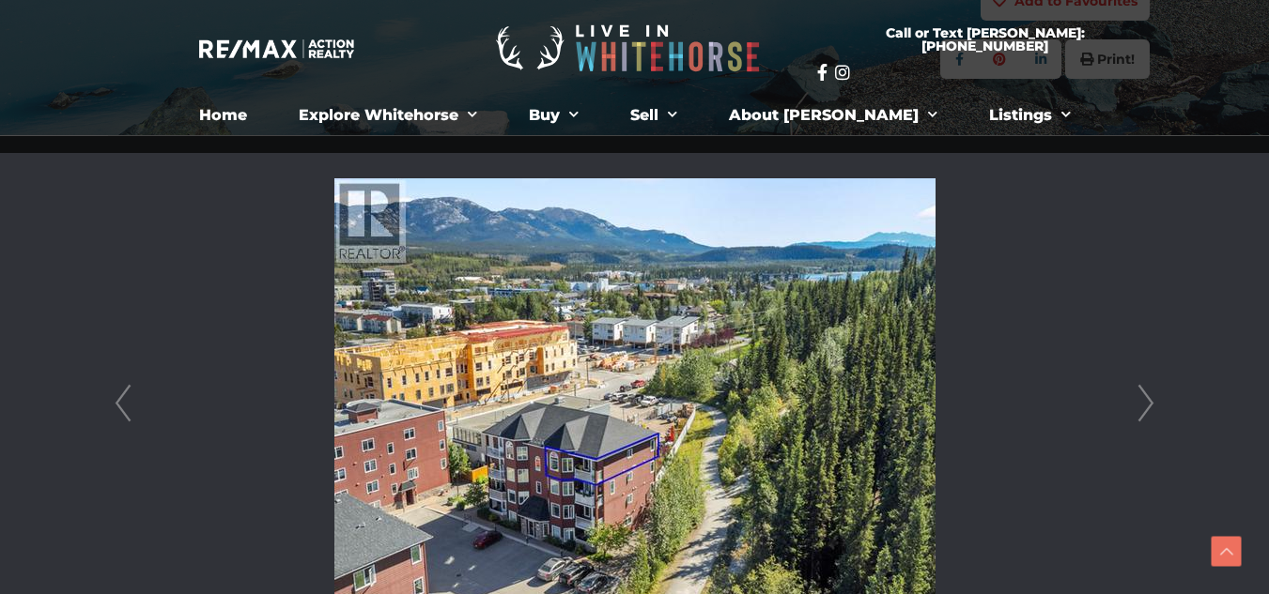
click at [1152, 410] on link "Next" at bounding box center [1146, 403] width 28 height 535
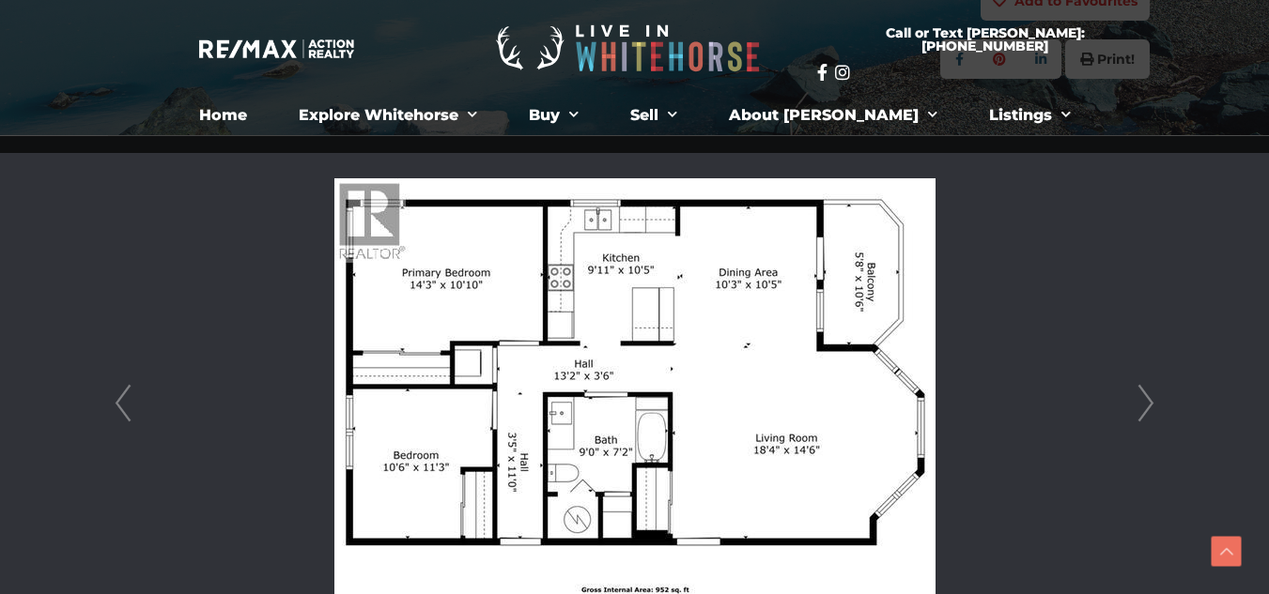
click at [1152, 410] on link "Next" at bounding box center [1146, 403] width 28 height 535
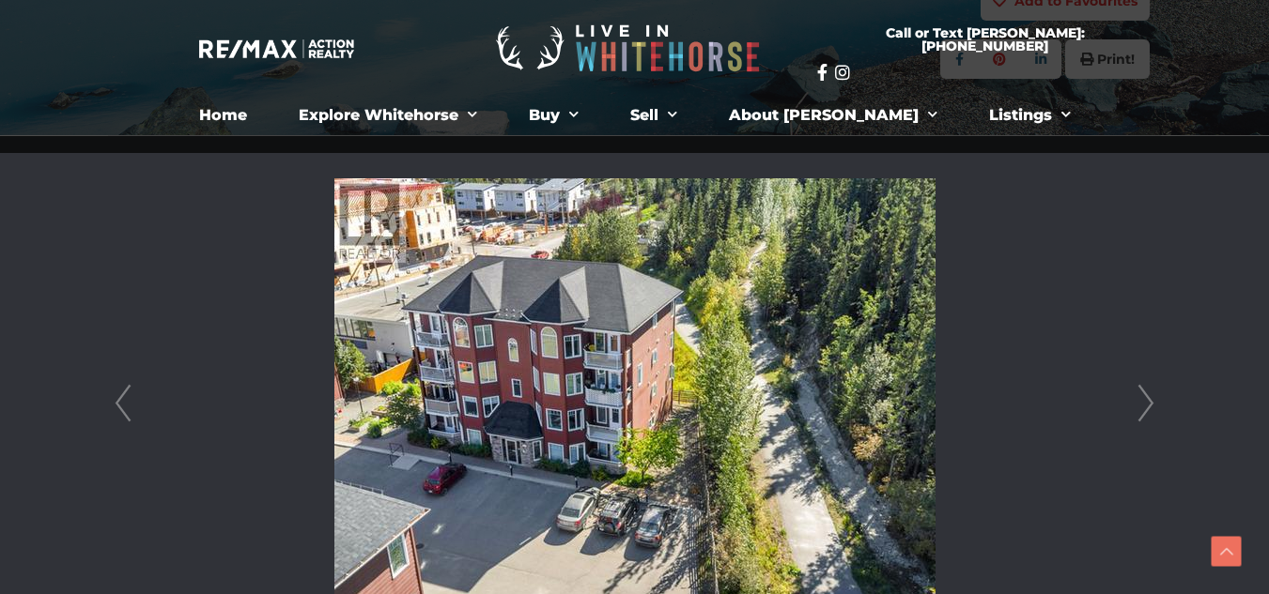
click at [1152, 410] on link "Next" at bounding box center [1146, 403] width 28 height 535
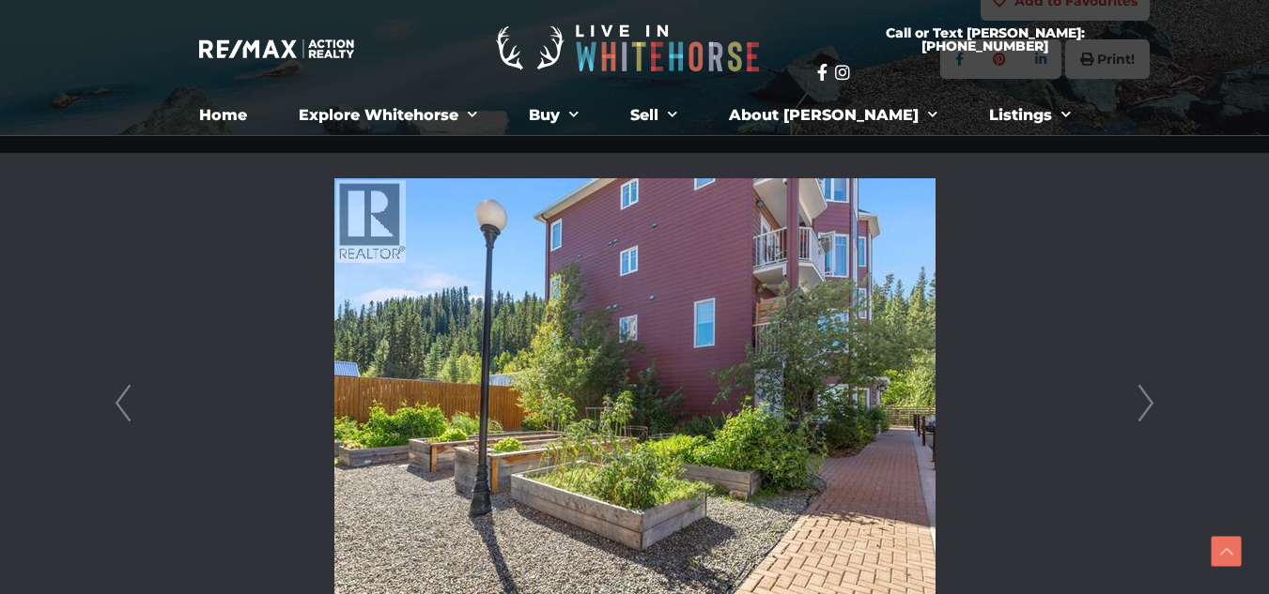
click at [1152, 410] on link "Next" at bounding box center [1146, 403] width 28 height 535
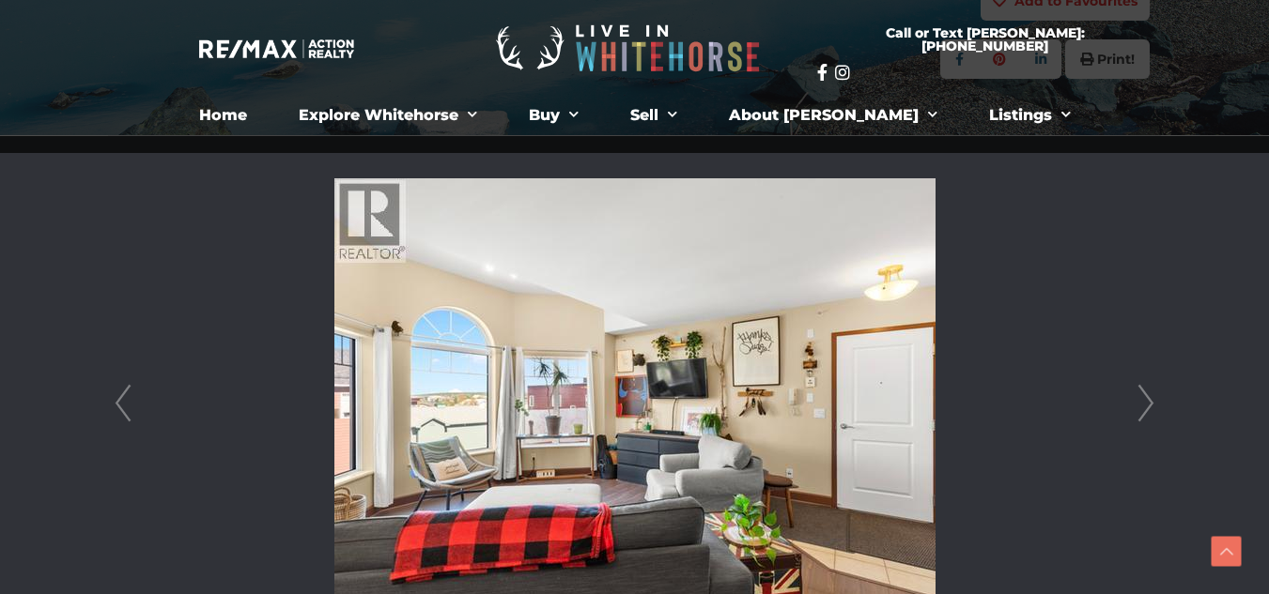
click at [1152, 410] on link "Next" at bounding box center [1146, 403] width 28 height 535
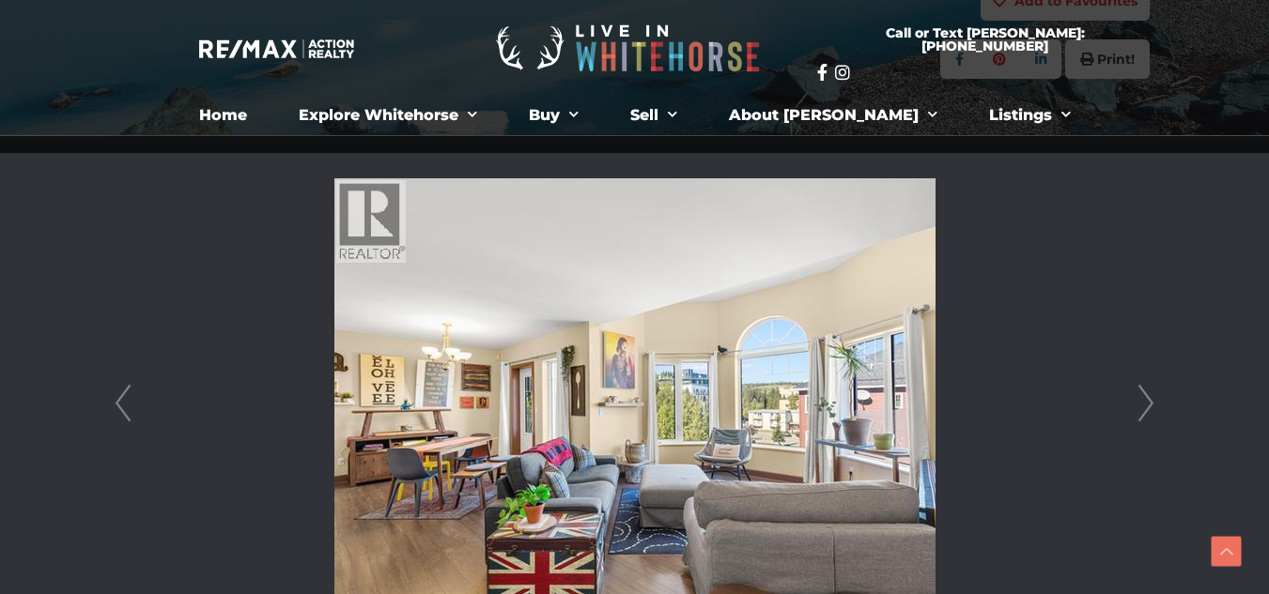
click at [1152, 410] on link "Next" at bounding box center [1146, 403] width 28 height 535
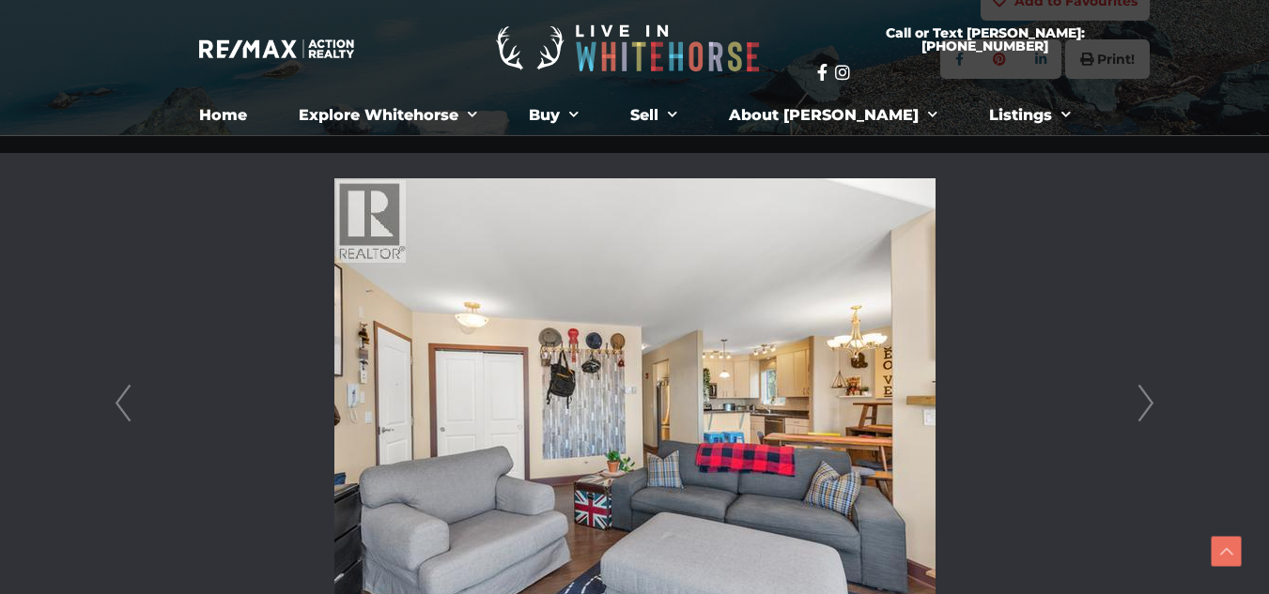
click at [1152, 410] on link "Next" at bounding box center [1146, 403] width 28 height 535
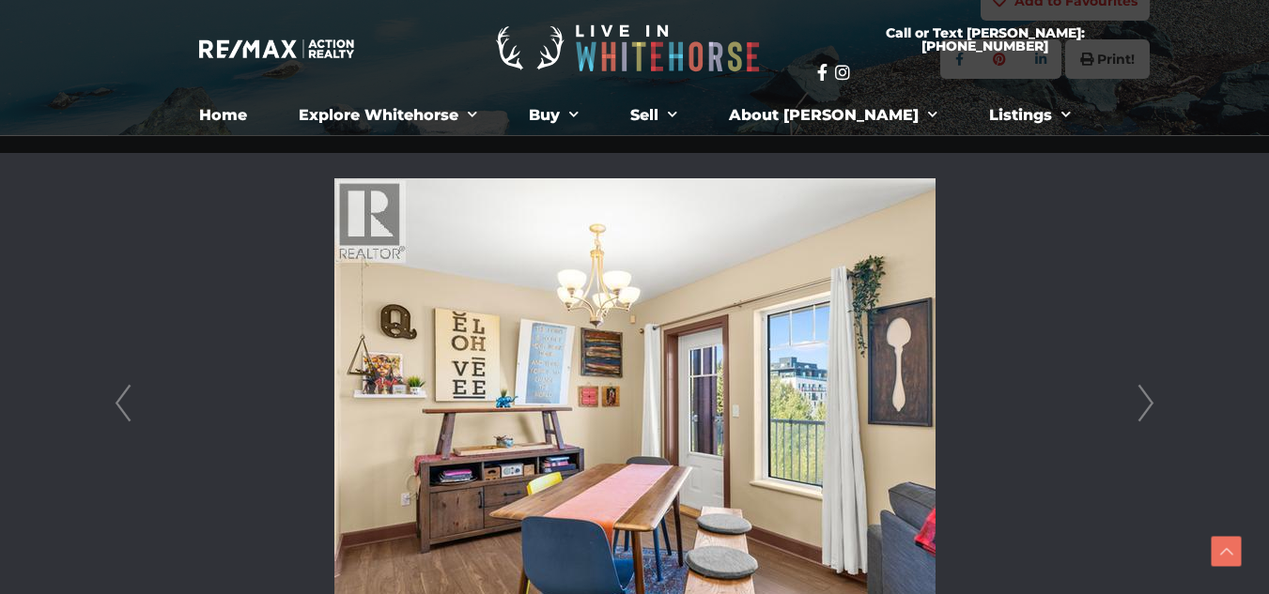
click at [1143, 418] on link "Next" at bounding box center [1146, 403] width 28 height 535
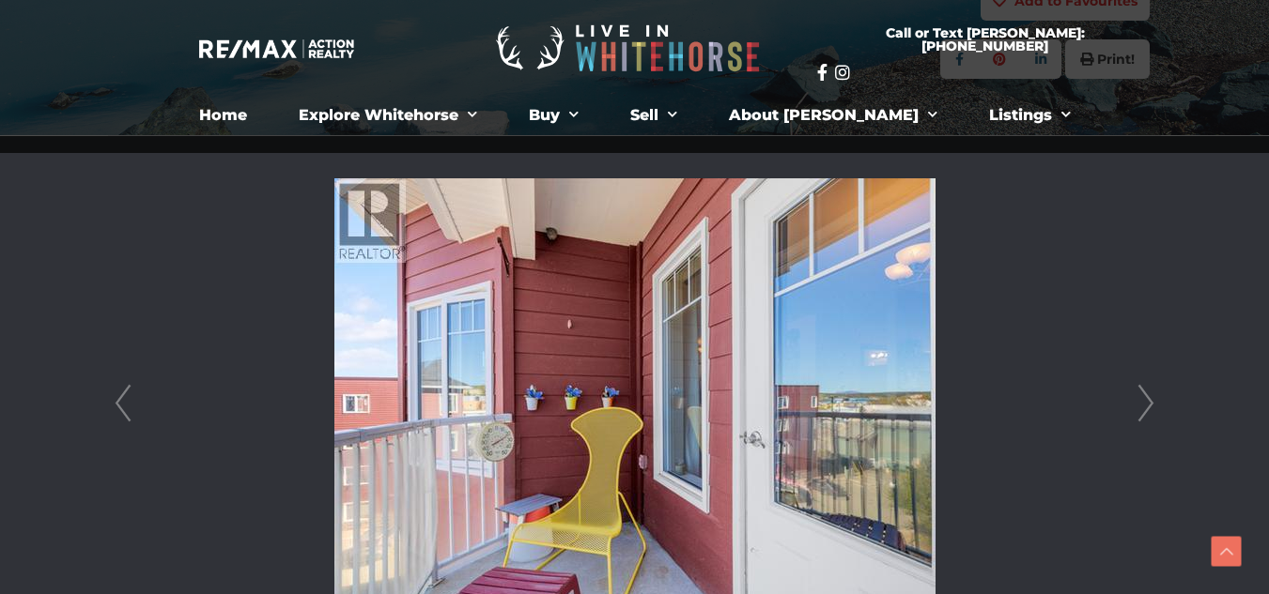
click at [1143, 418] on link "Next" at bounding box center [1146, 403] width 28 height 535
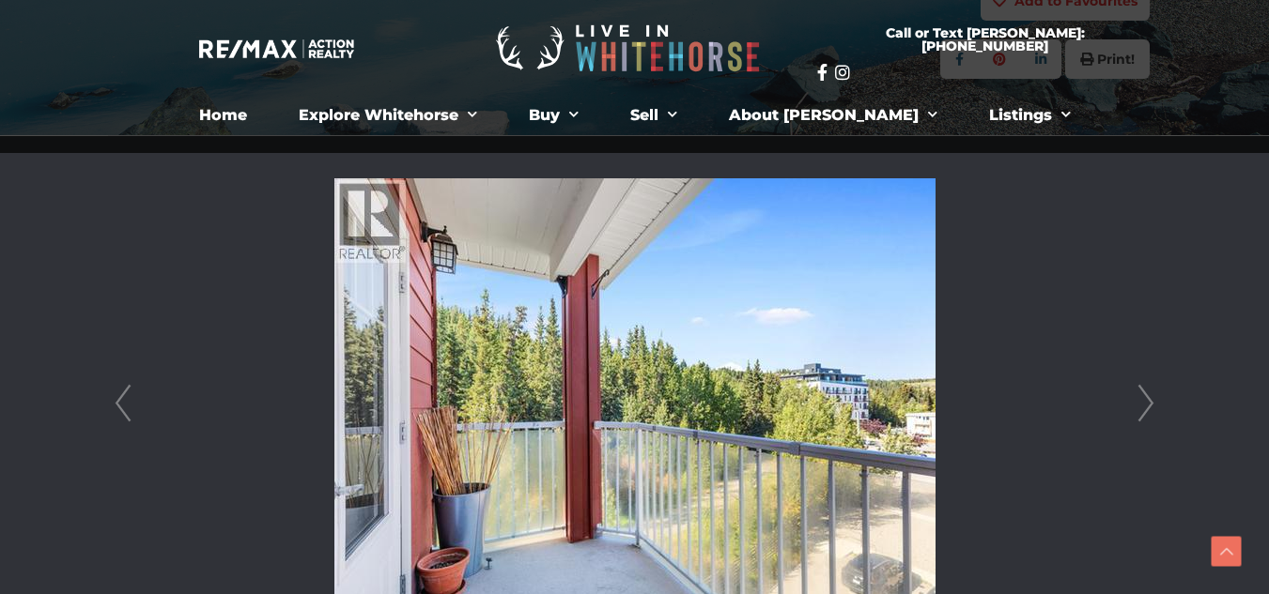
click at [1143, 418] on link "Next" at bounding box center [1146, 403] width 28 height 535
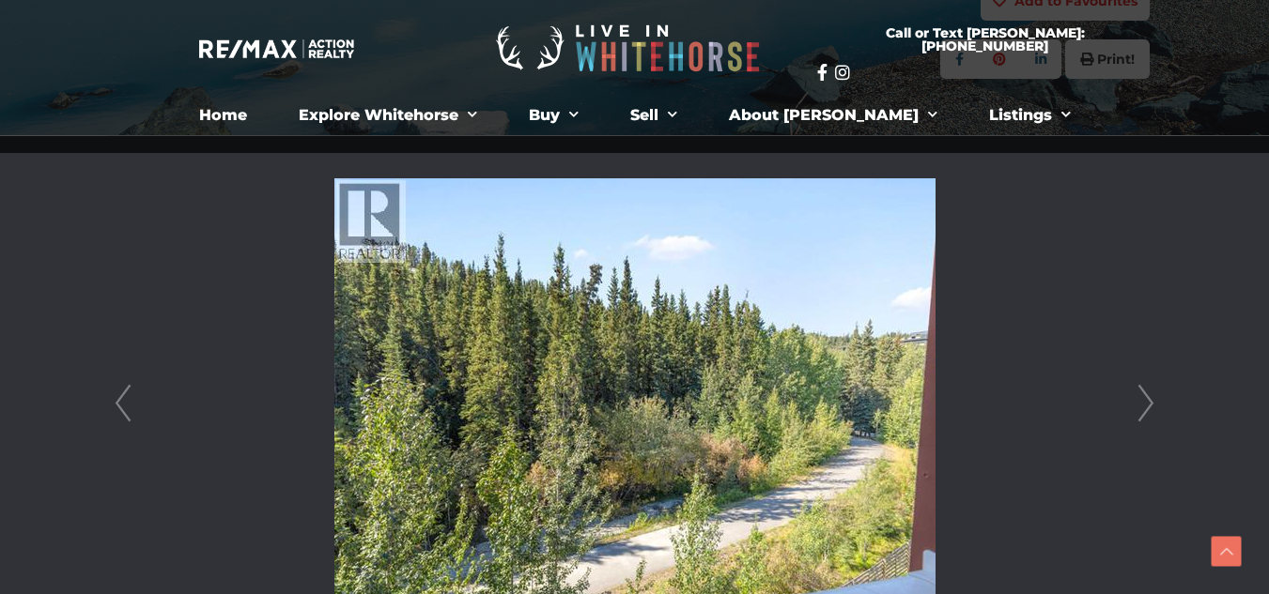
click at [1151, 410] on link "Next" at bounding box center [1146, 403] width 28 height 535
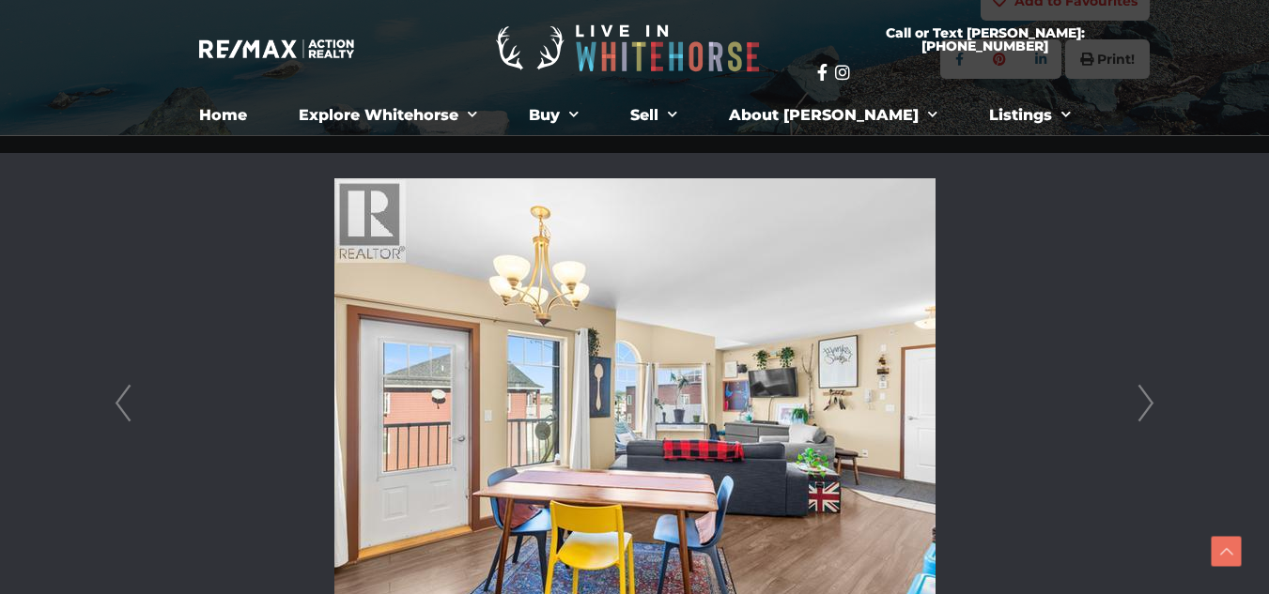
click at [1151, 410] on link "Next" at bounding box center [1146, 403] width 28 height 535
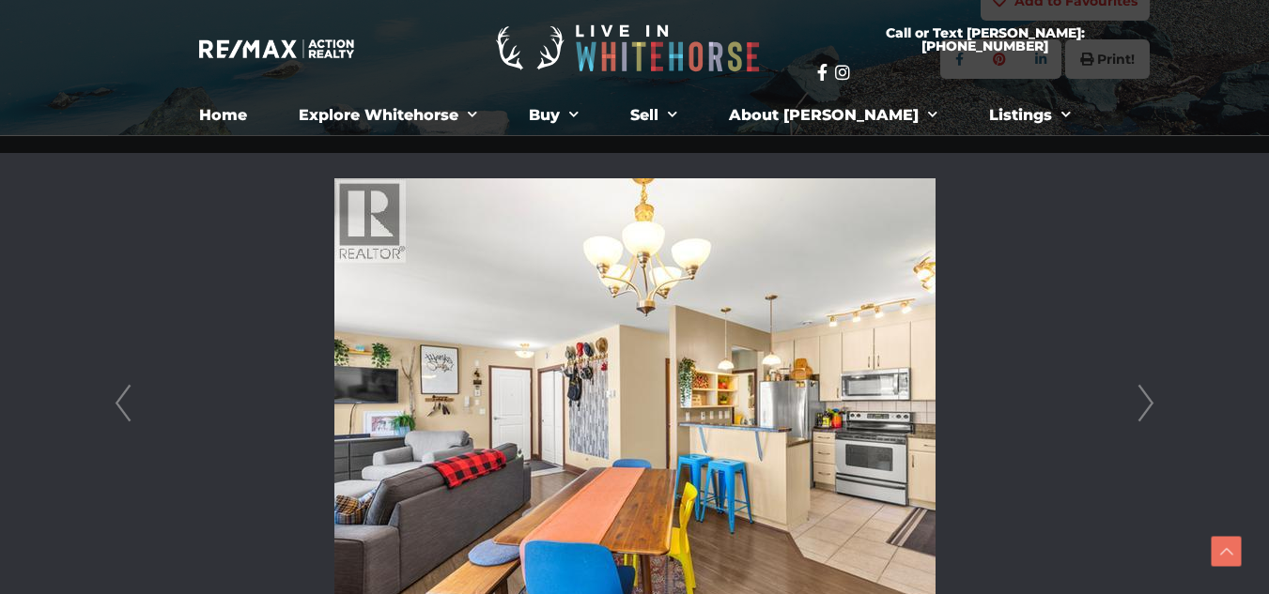
click at [1151, 410] on link "Next" at bounding box center [1146, 403] width 28 height 535
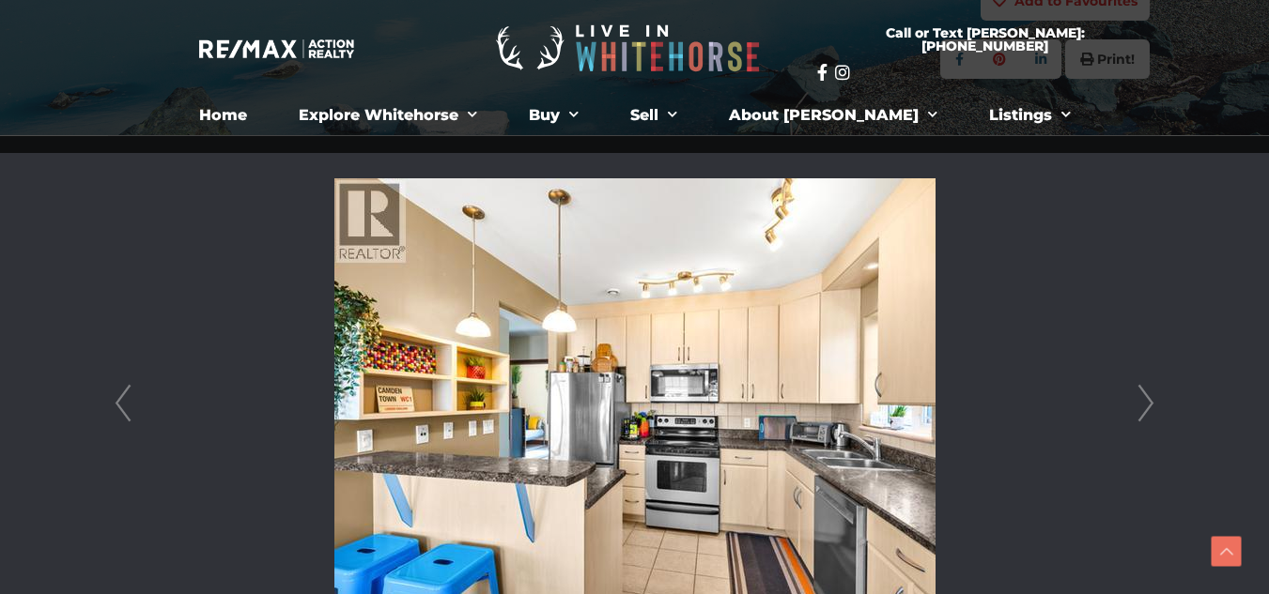
click at [1151, 410] on link "Next" at bounding box center [1146, 403] width 28 height 535
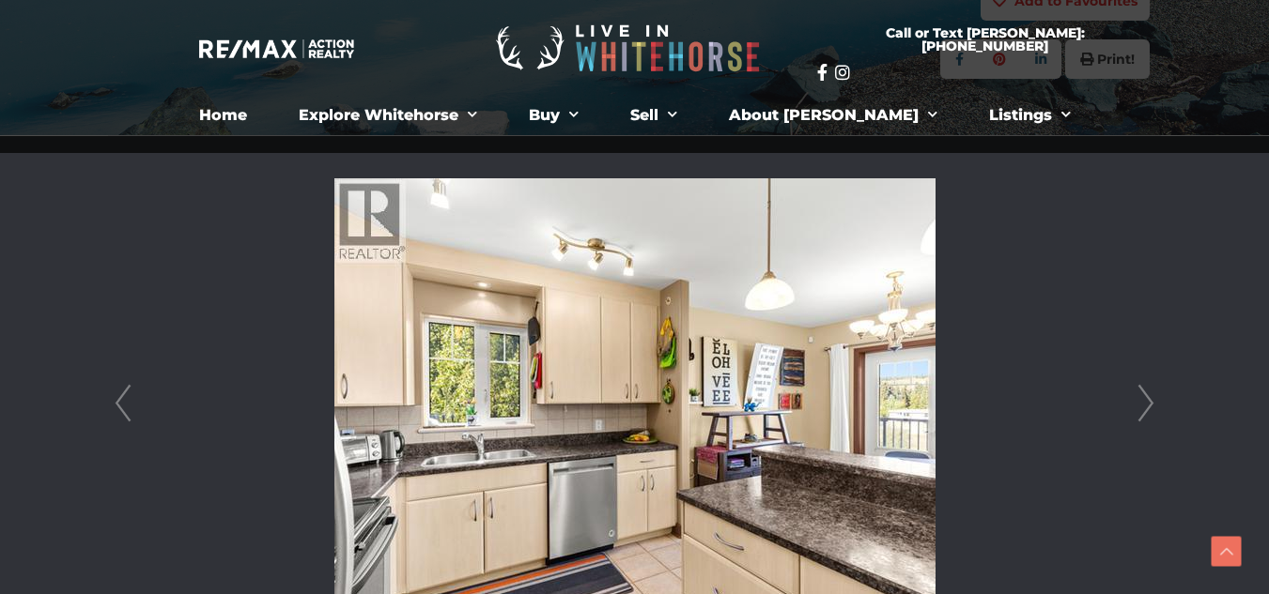
click at [1151, 410] on link "Next" at bounding box center [1146, 403] width 28 height 535
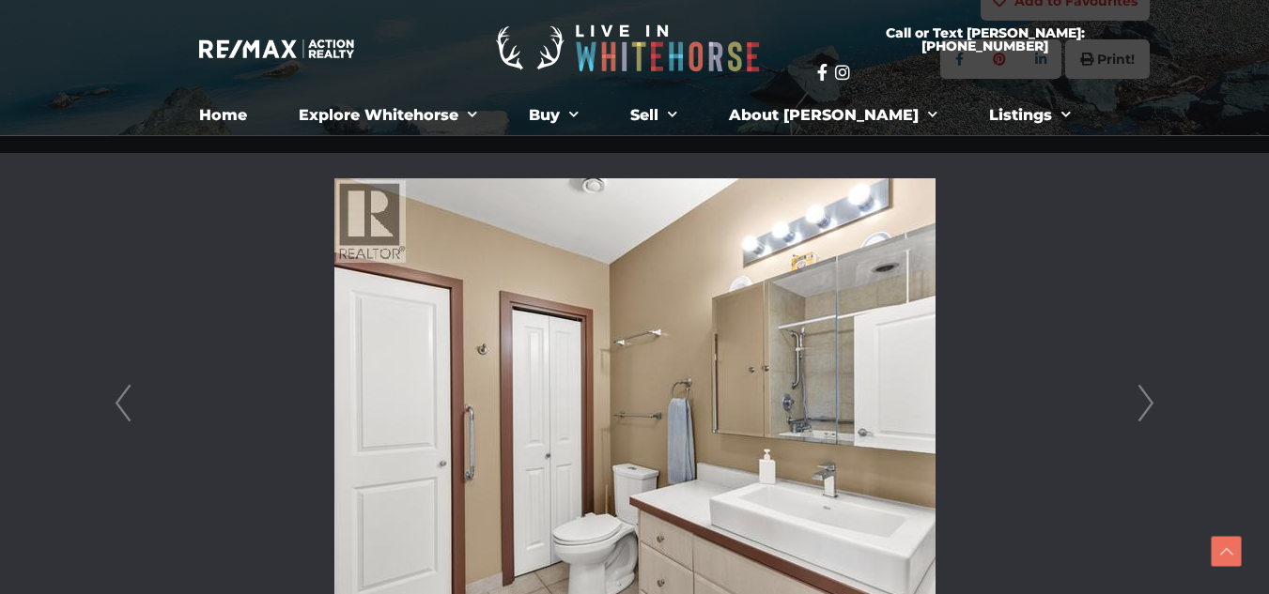
click at [1151, 410] on link "Next" at bounding box center [1146, 403] width 28 height 535
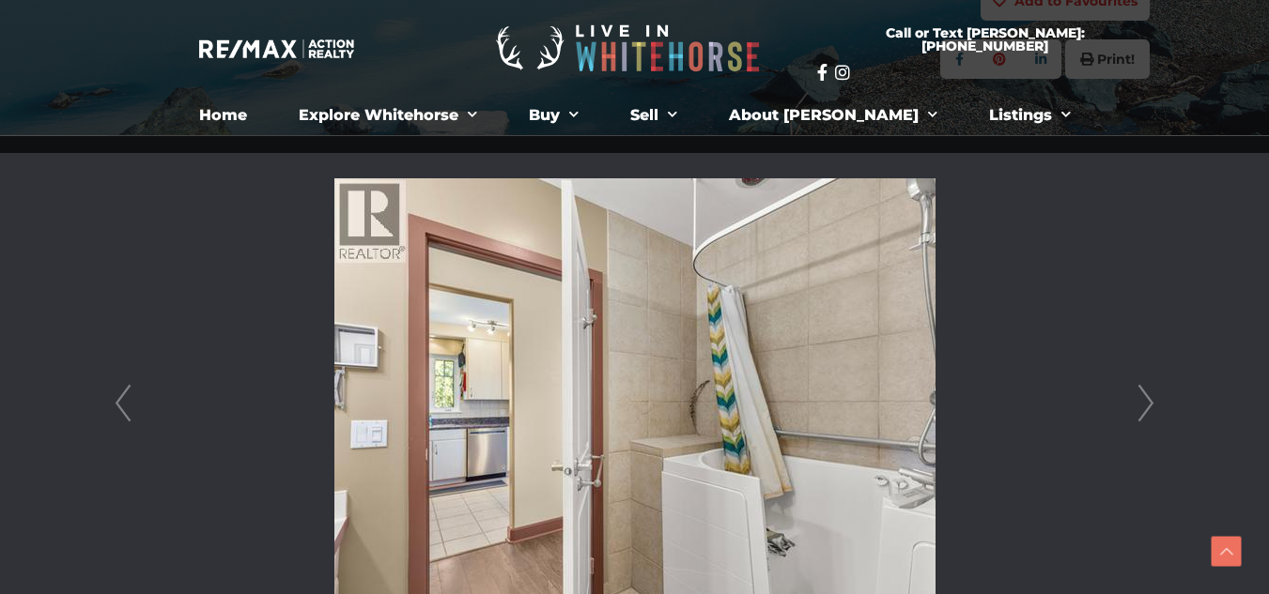
click at [115, 389] on link "Prev" at bounding box center [123, 403] width 28 height 535
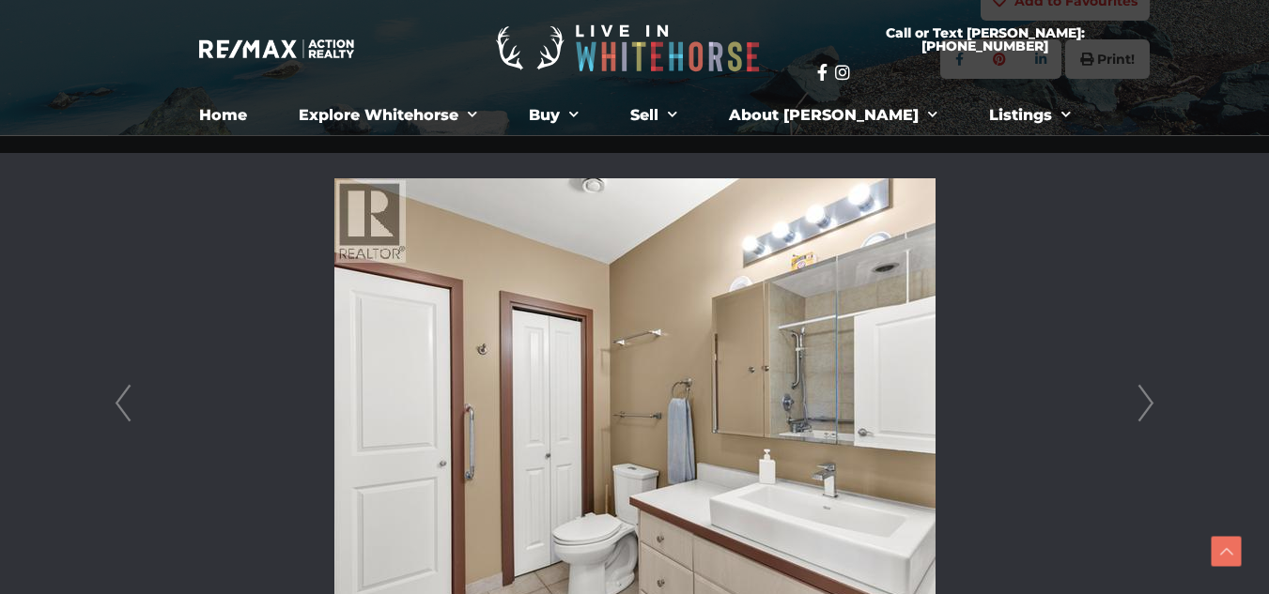
click at [1148, 400] on link "Next" at bounding box center [1146, 403] width 28 height 535
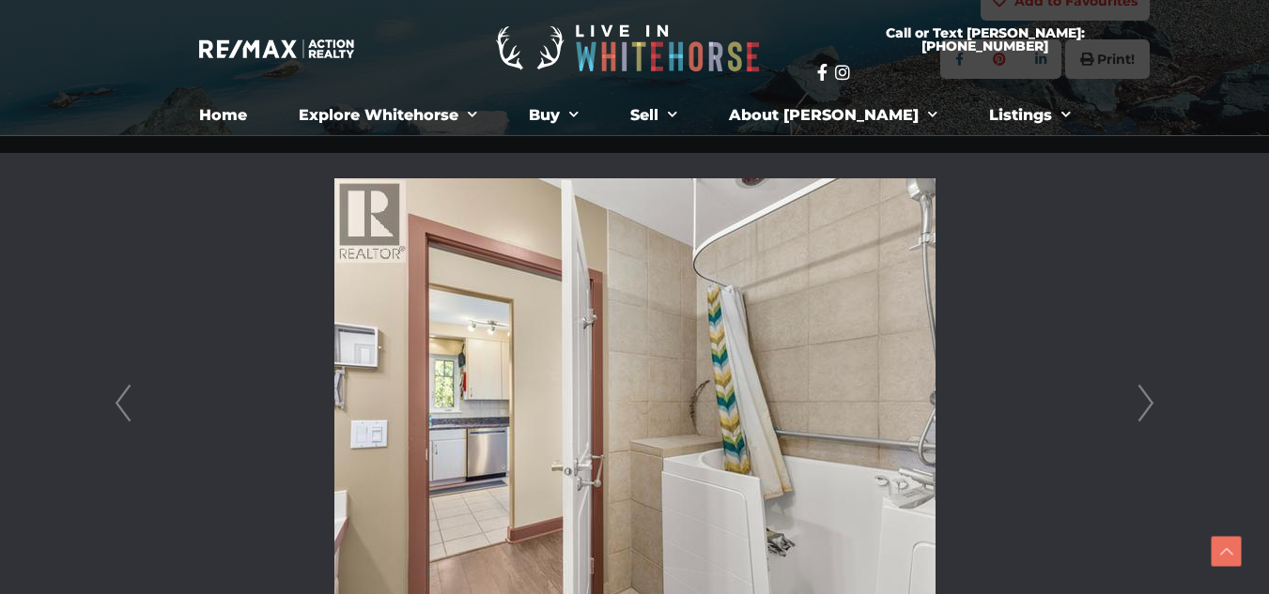
click at [1148, 400] on link "Next" at bounding box center [1146, 403] width 28 height 535
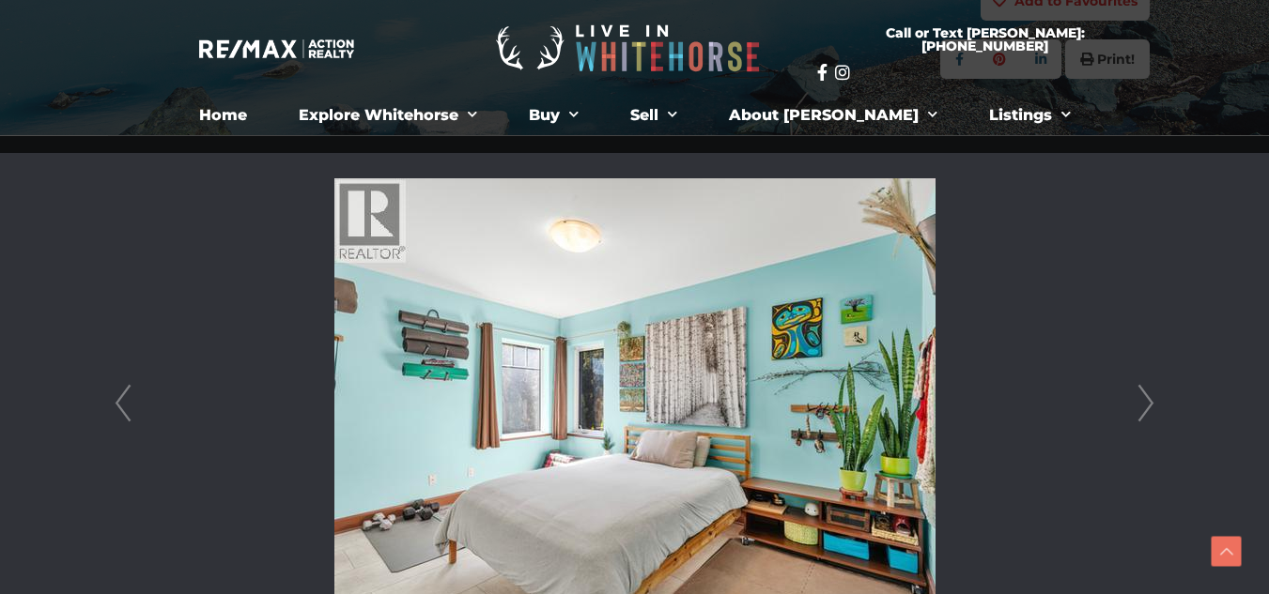
click at [1151, 410] on link "Next" at bounding box center [1146, 403] width 28 height 535
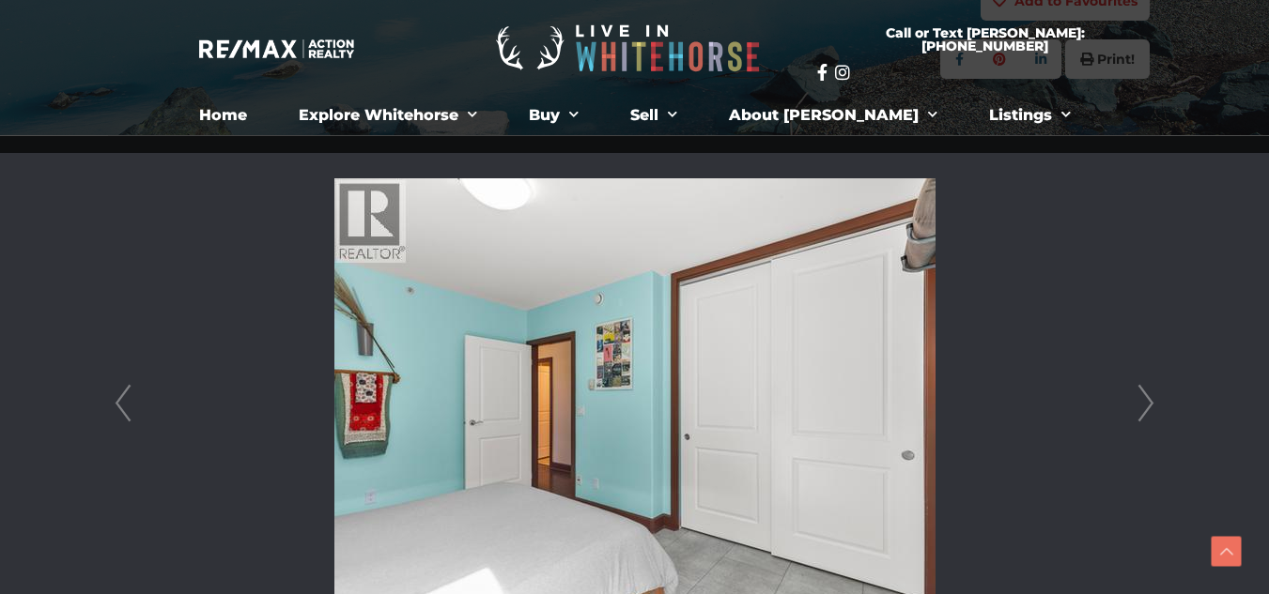
click at [1151, 410] on link "Next" at bounding box center [1146, 403] width 28 height 535
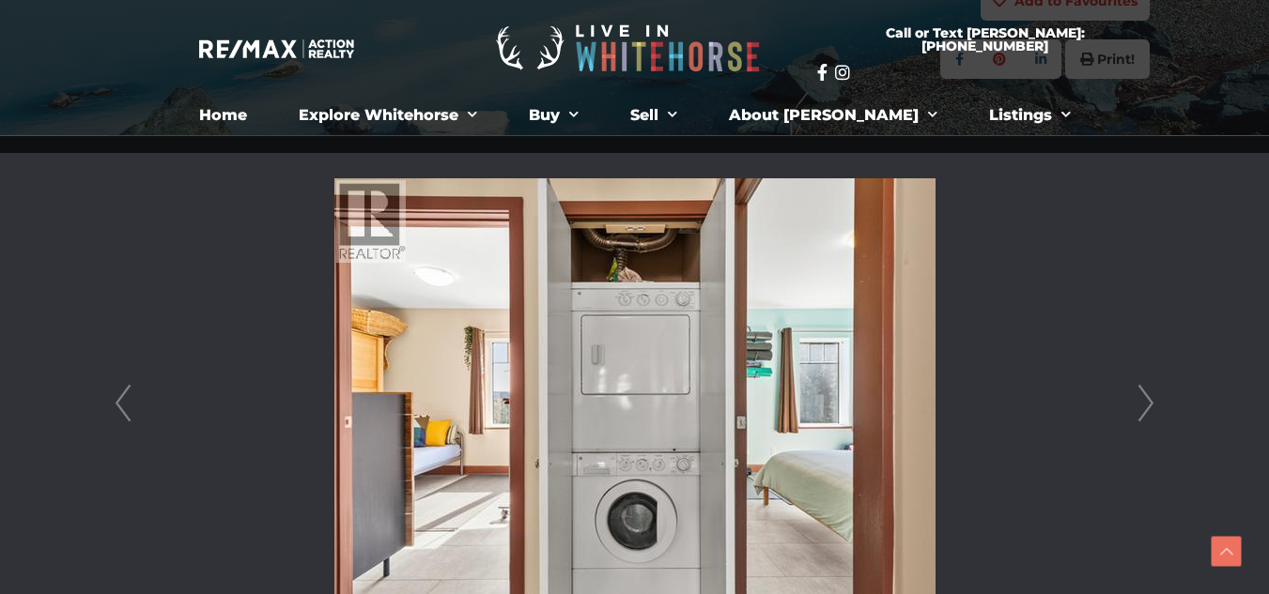
click at [1151, 410] on link "Next" at bounding box center [1146, 403] width 28 height 535
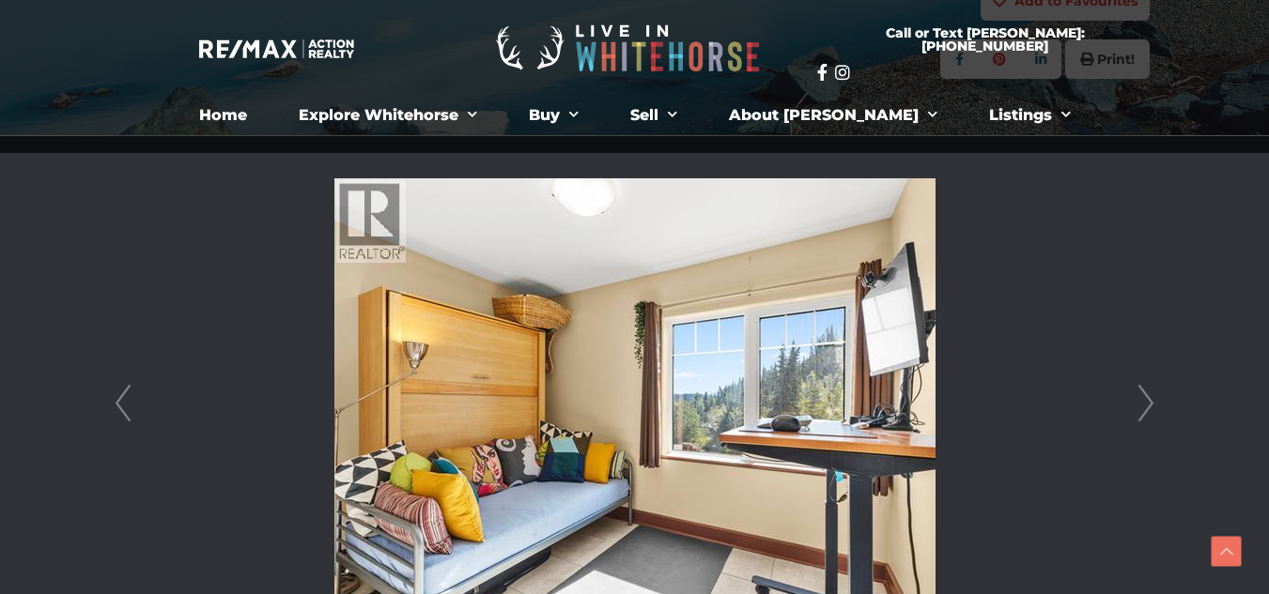
click at [1151, 410] on link "Next" at bounding box center [1146, 403] width 28 height 535
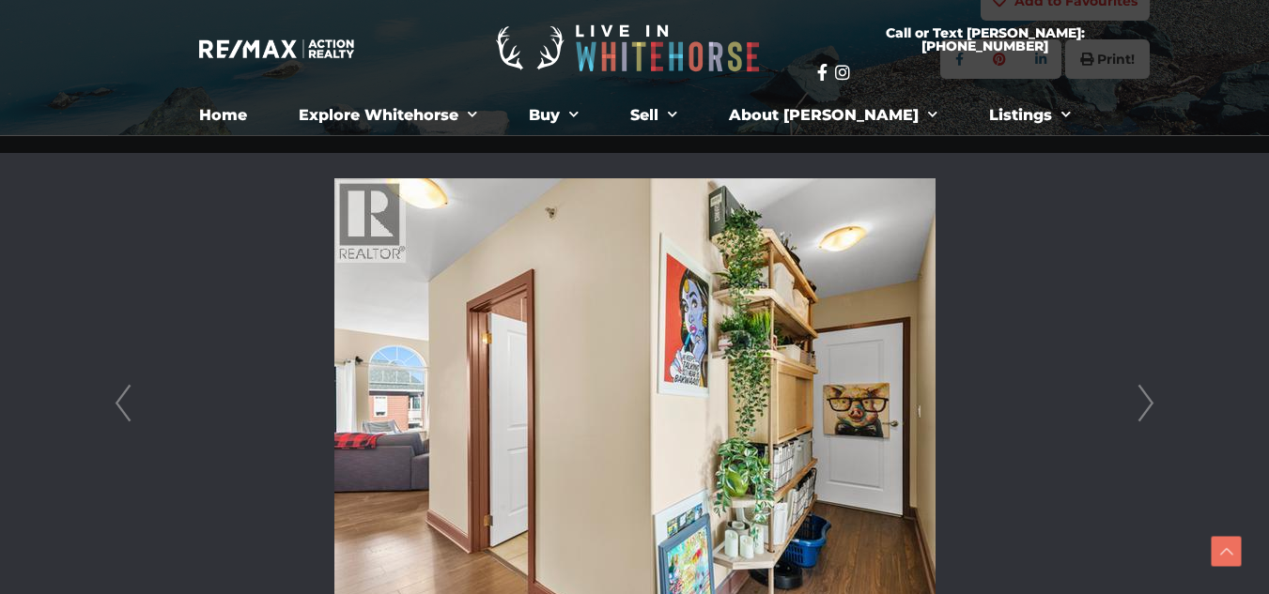
click at [1151, 410] on link "Next" at bounding box center [1146, 403] width 28 height 535
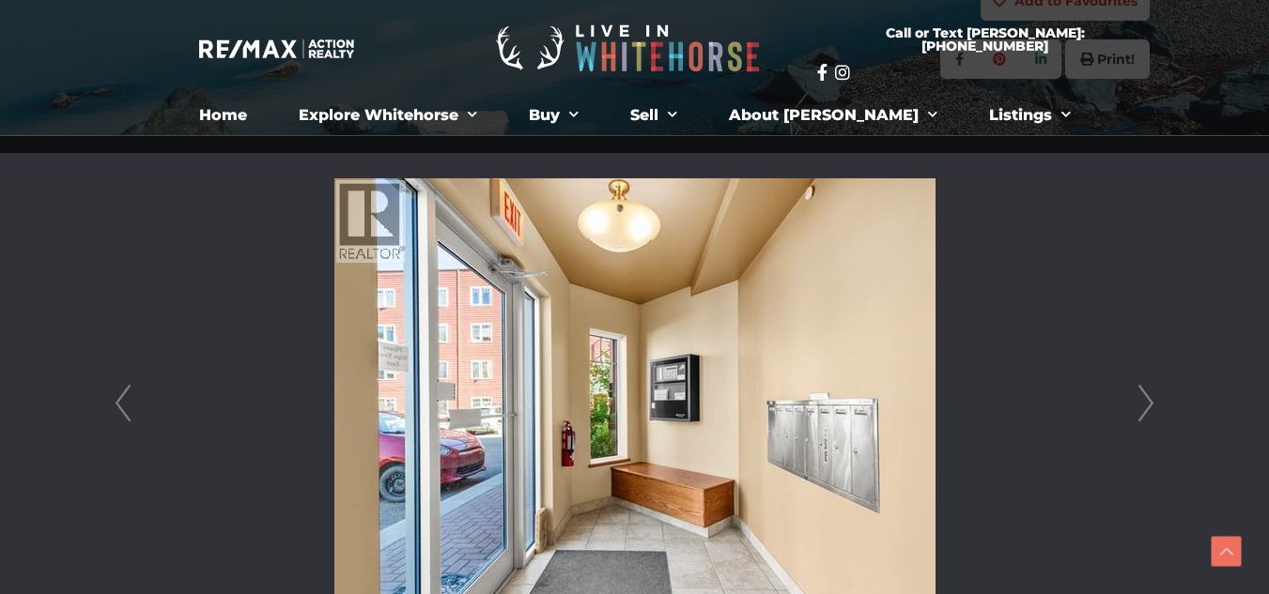
click at [1151, 410] on link "Next" at bounding box center [1146, 403] width 28 height 535
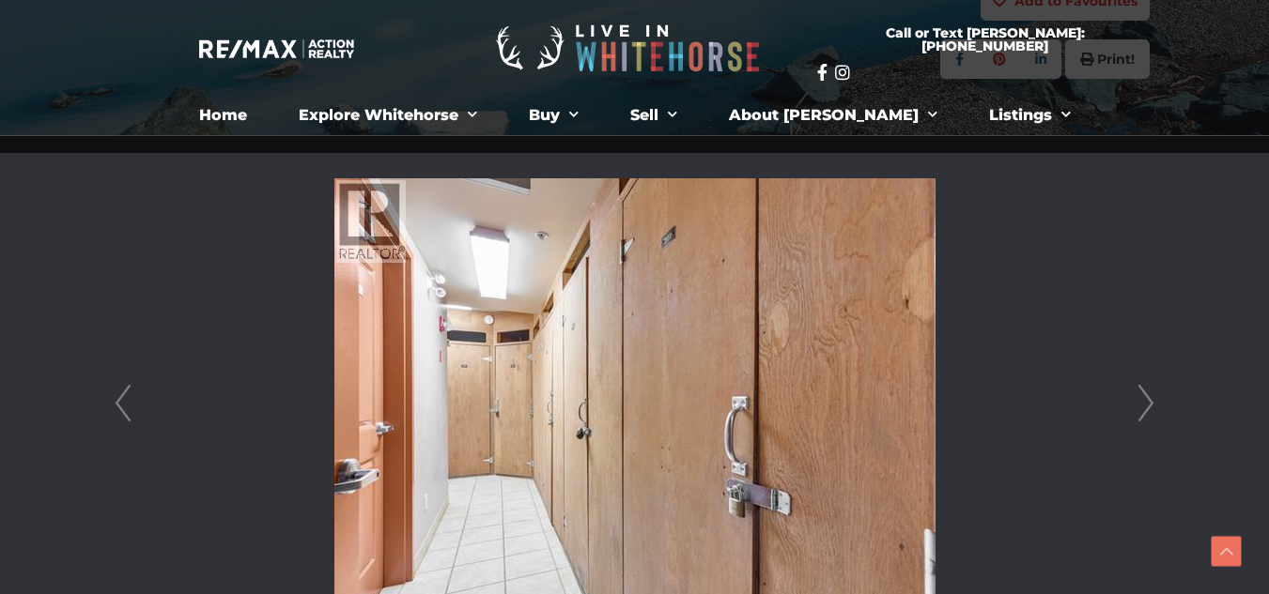
click at [1151, 410] on link "Next" at bounding box center [1146, 403] width 28 height 535
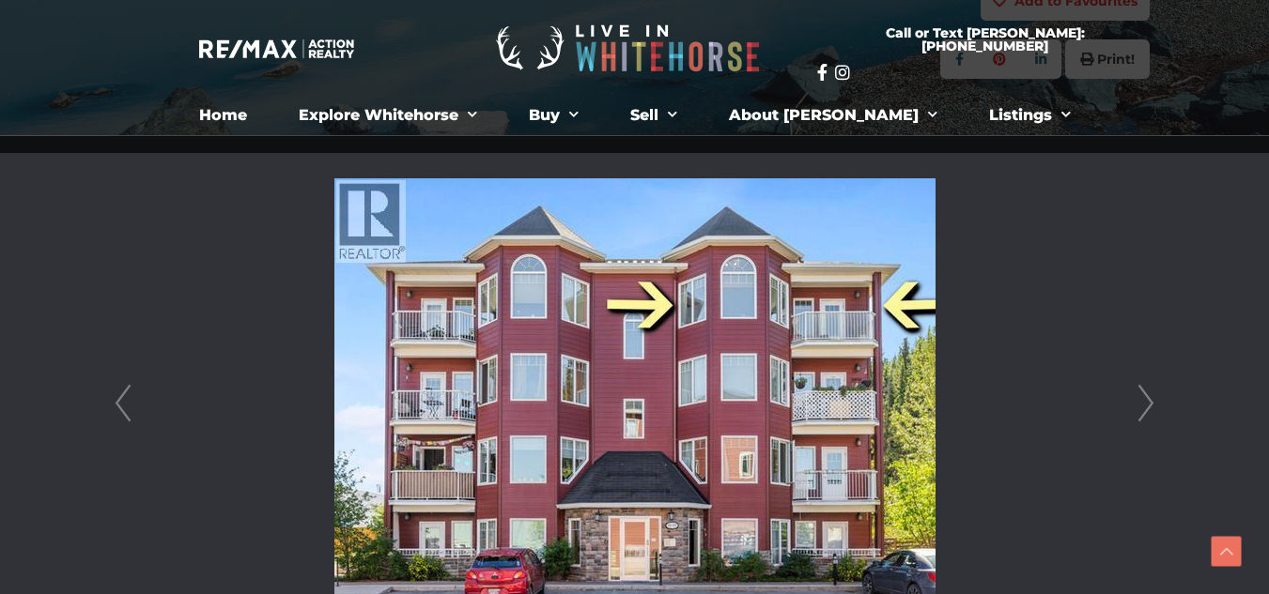
click at [1151, 410] on link "Next" at bounding box center [1146, 403] width 28 height 535
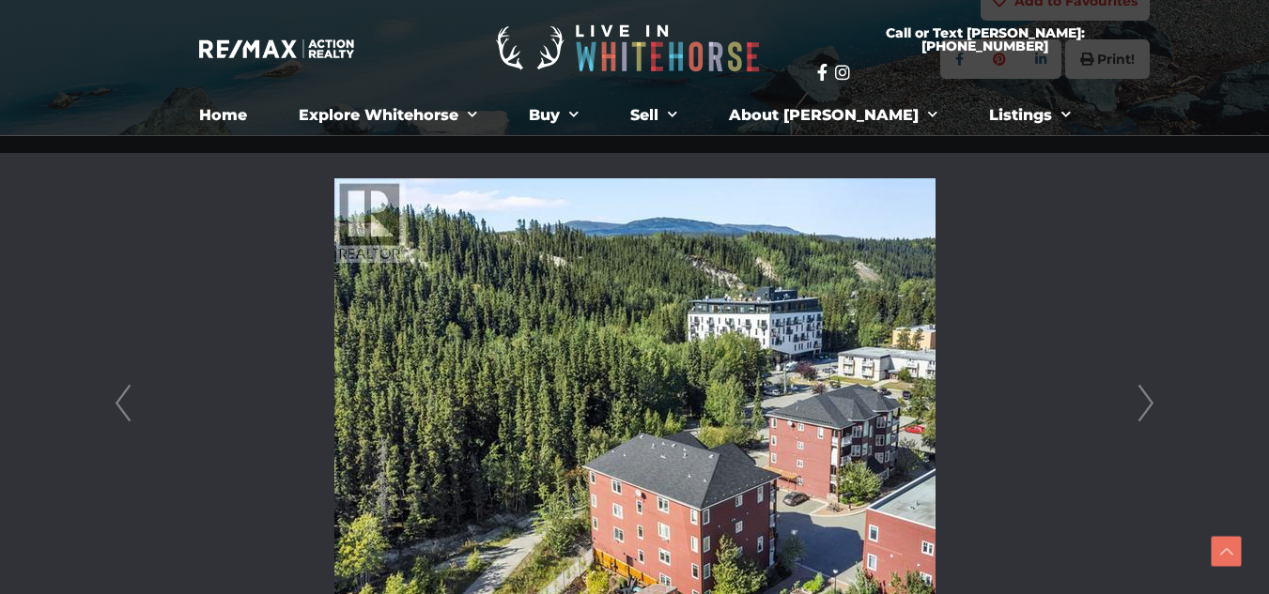
click at [1151, 410] on link "Next" at bounding box center [1146, 403] width 28 height 535
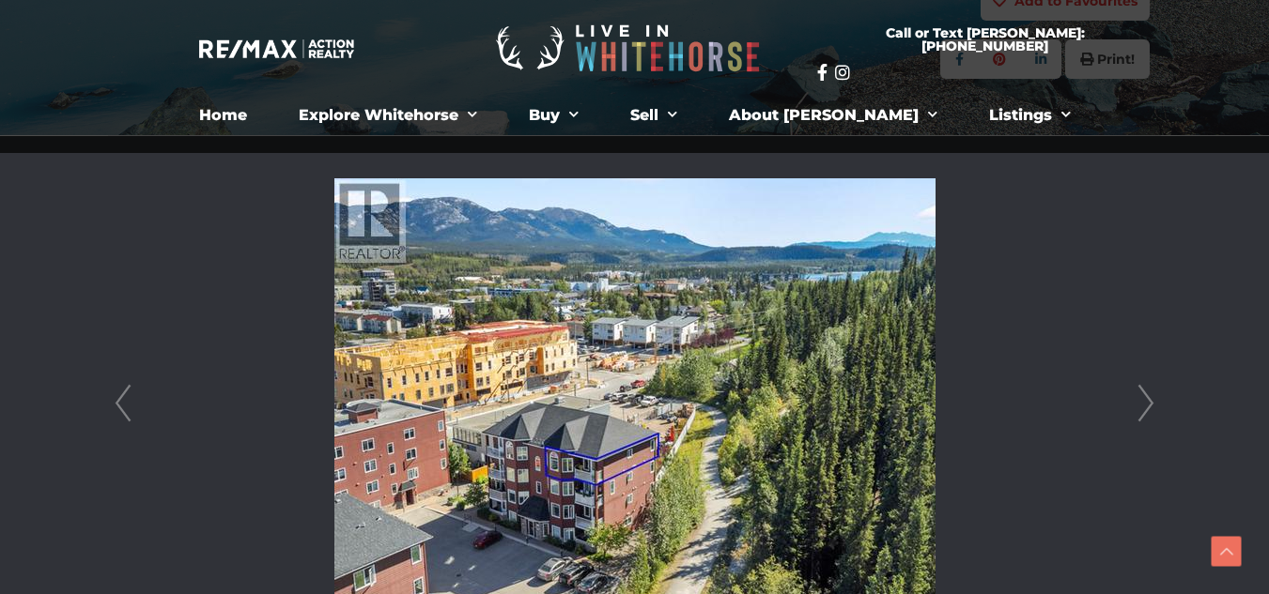
click at [1151, 410] on link "Next" at bounding box center [1146, 403] width 28 height 535
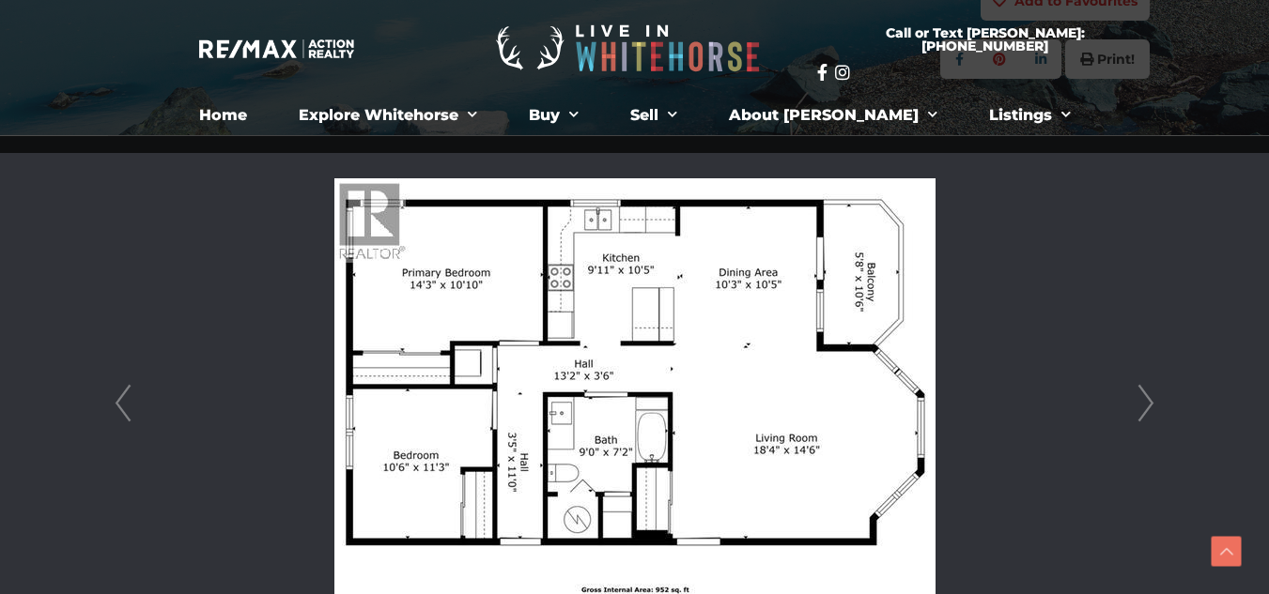
click at [1151, 410] on link "Next" at bounding box center [1146, 403] width 28 height 535
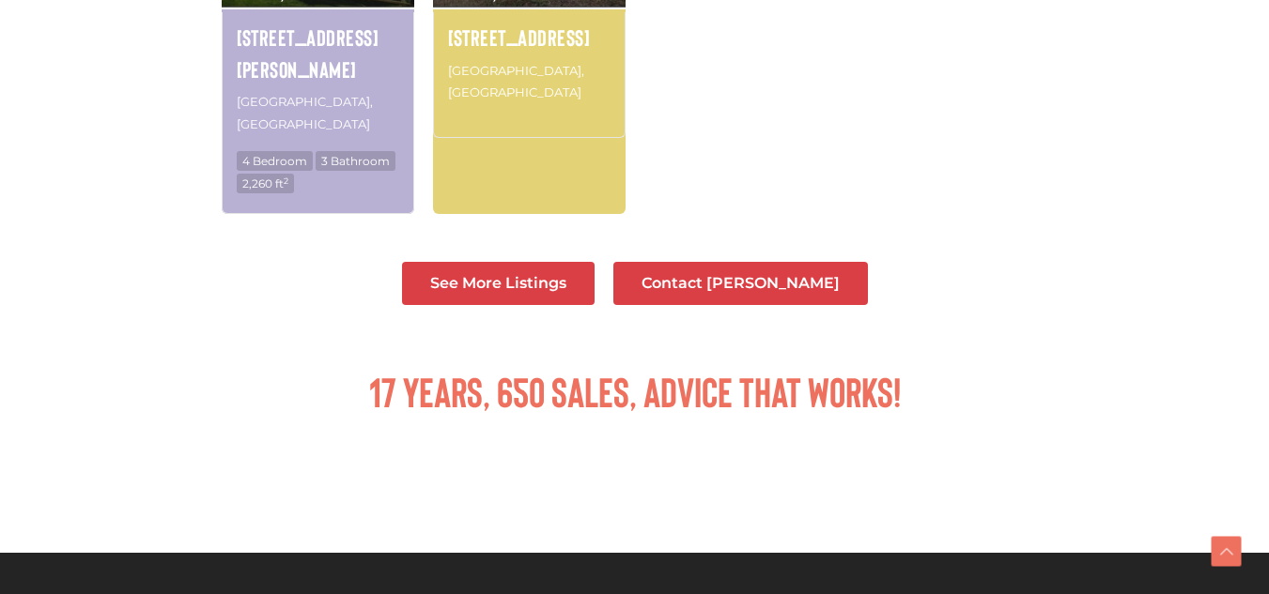
scroll to position [804, 0]
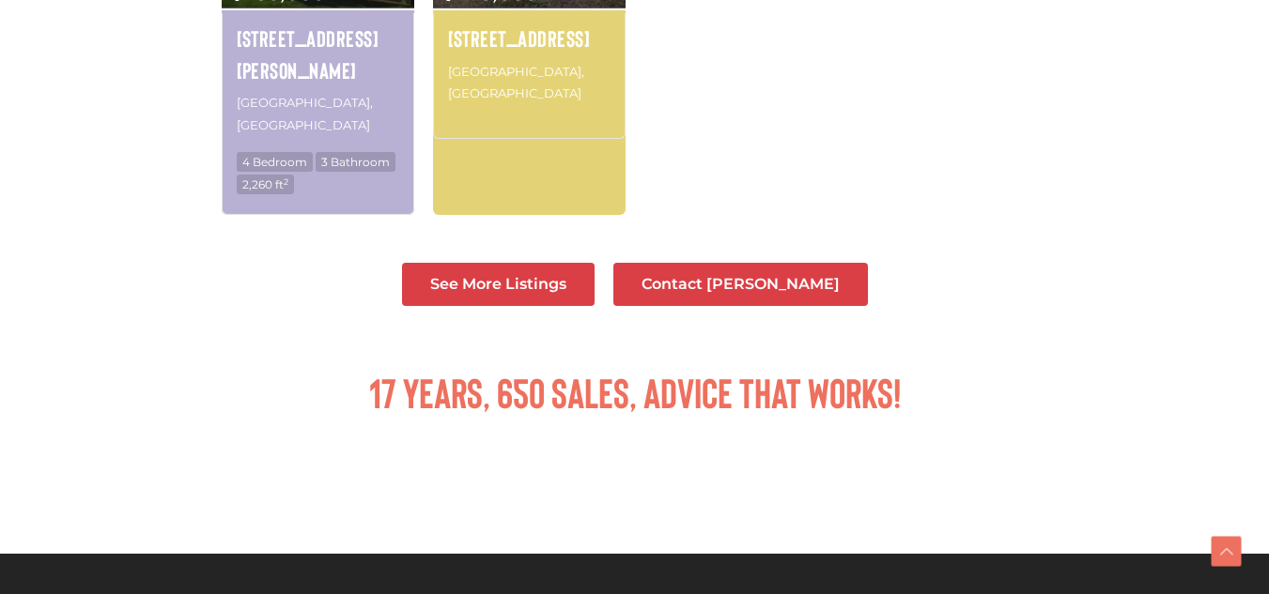
click at [566, 277] on span "See More Listings" at bounding box center [498, 284] width 136 height 15
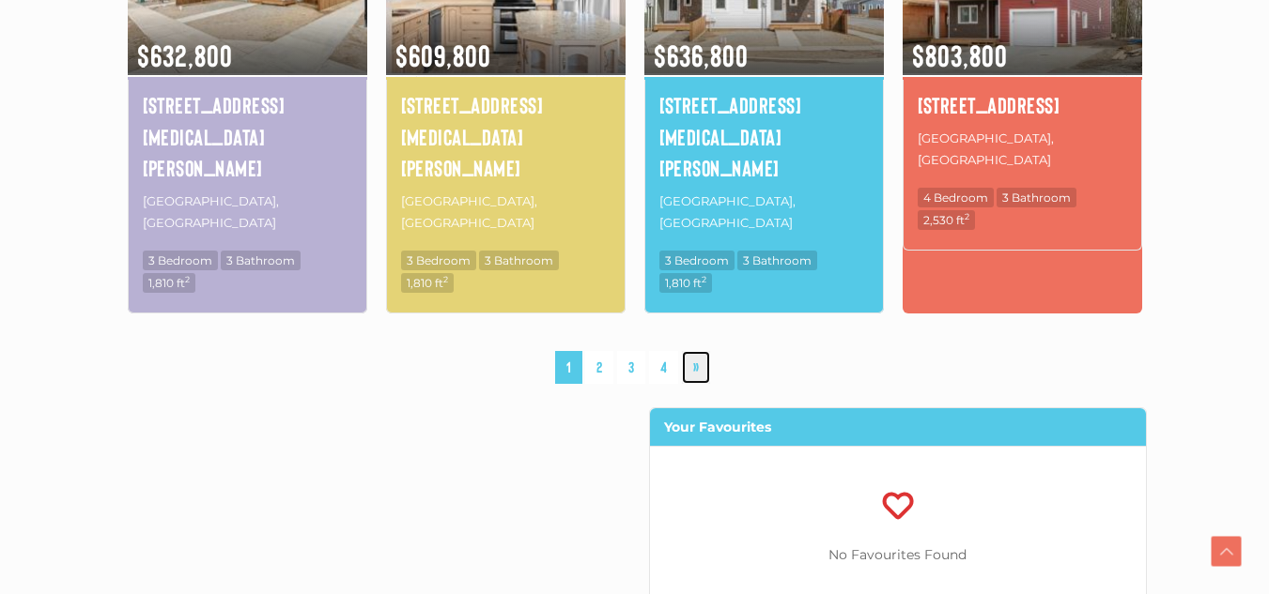
click at [695, 351] on link "»" at bounding box center [696, 367] width 28 height 33
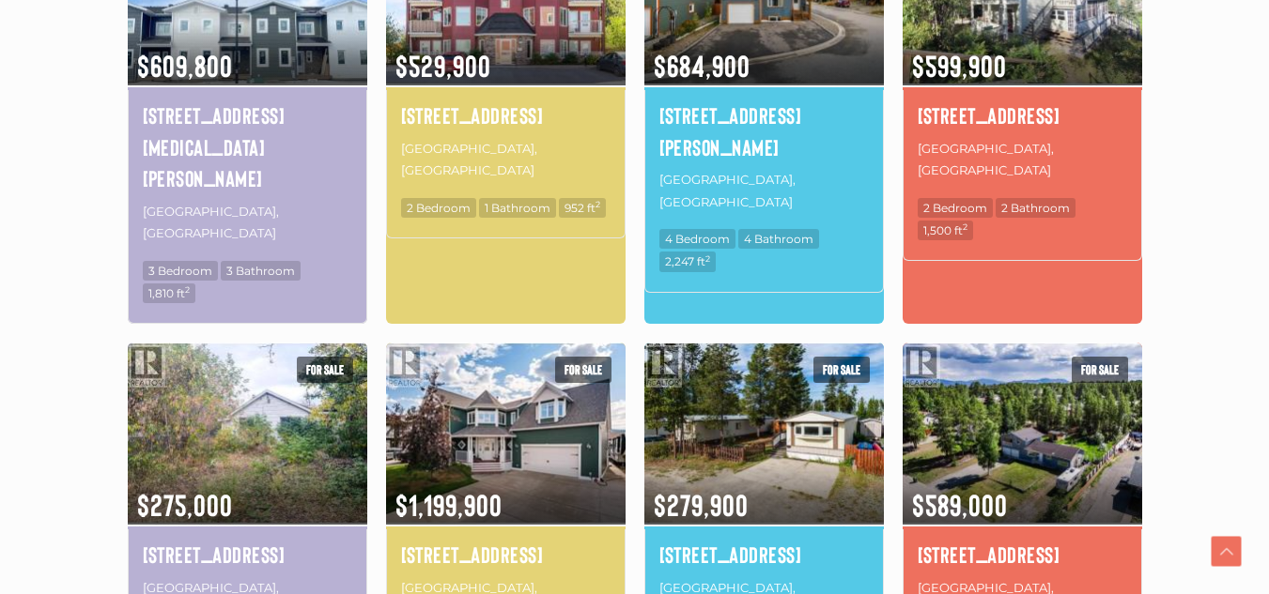
scroll to position [802, 0]
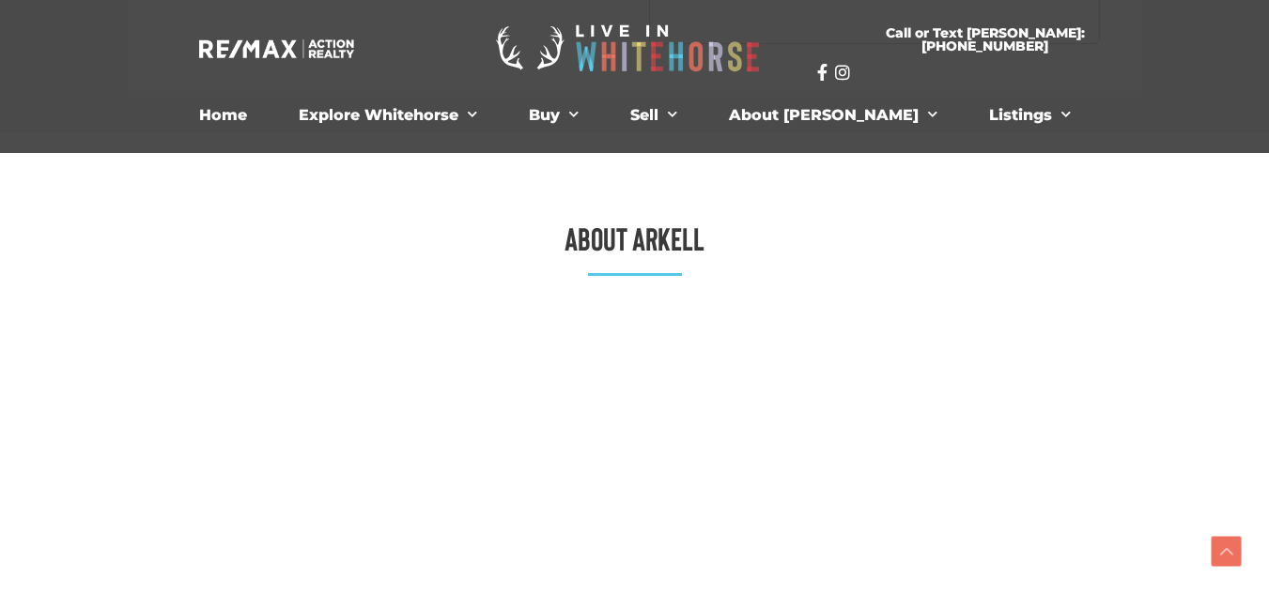
scroll to position [2691, 0]
